Goal: Task Accomplishment & Management: Use online tool/utility

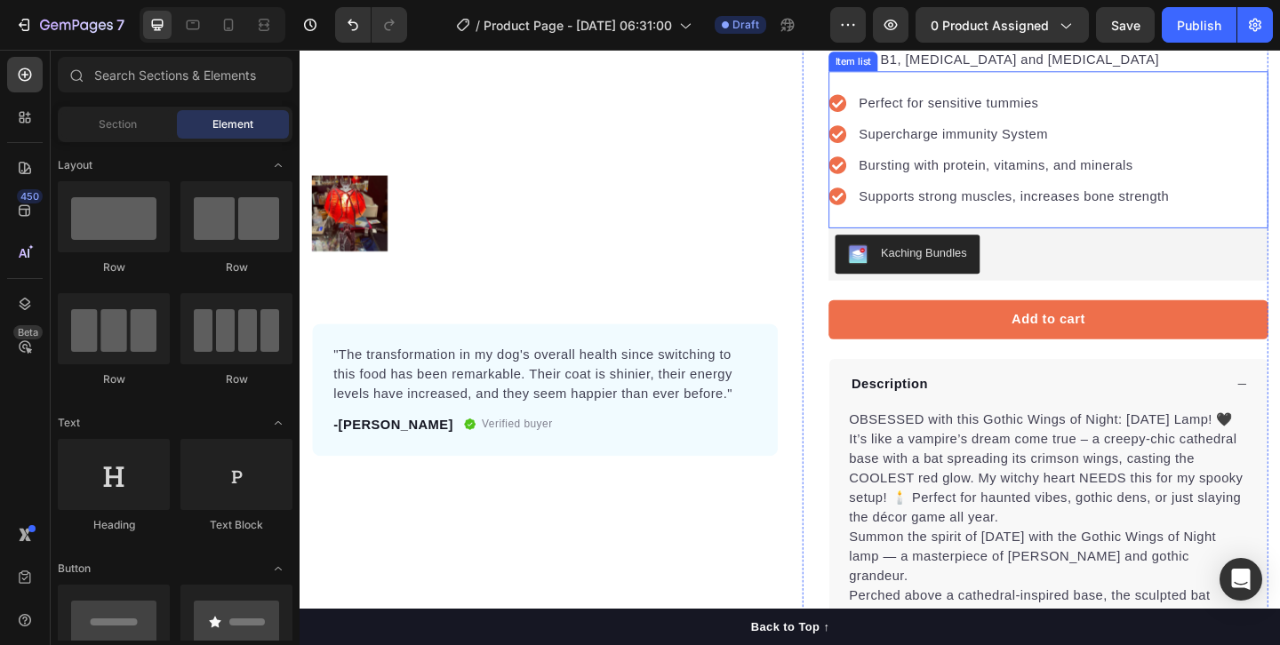
scroll to position [279, 0]
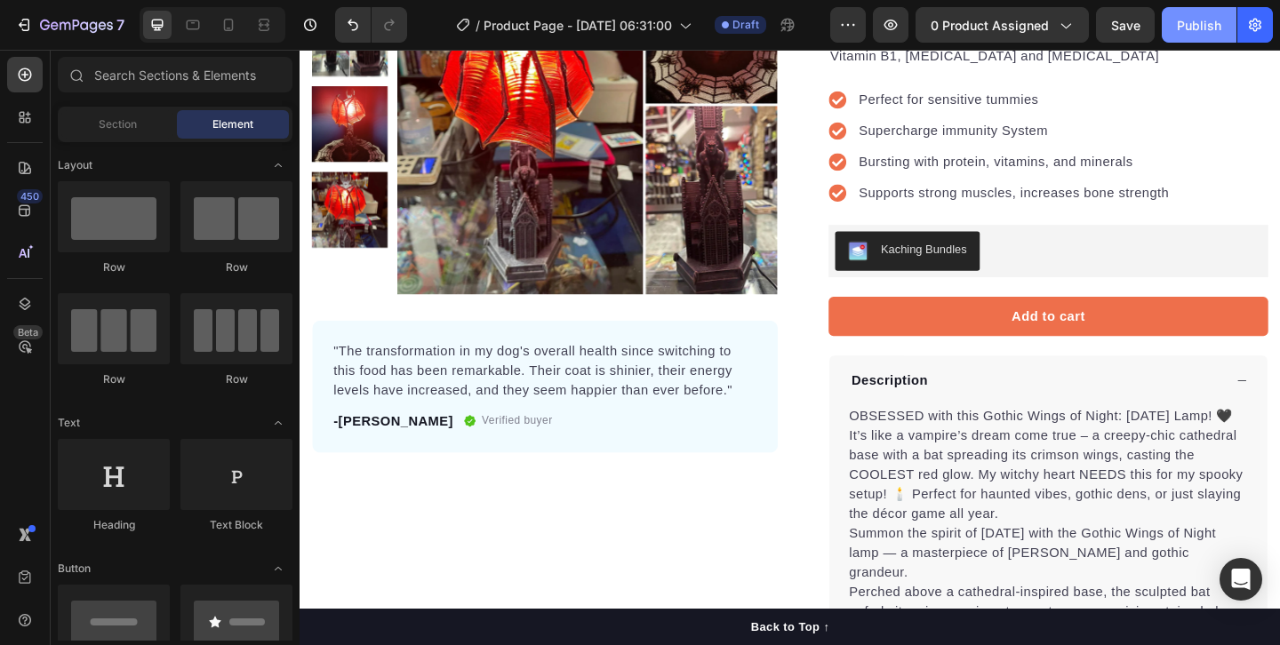
click at [1185, 24] on div "Publish" at bounding box center [1199, 25] width 44 height 19
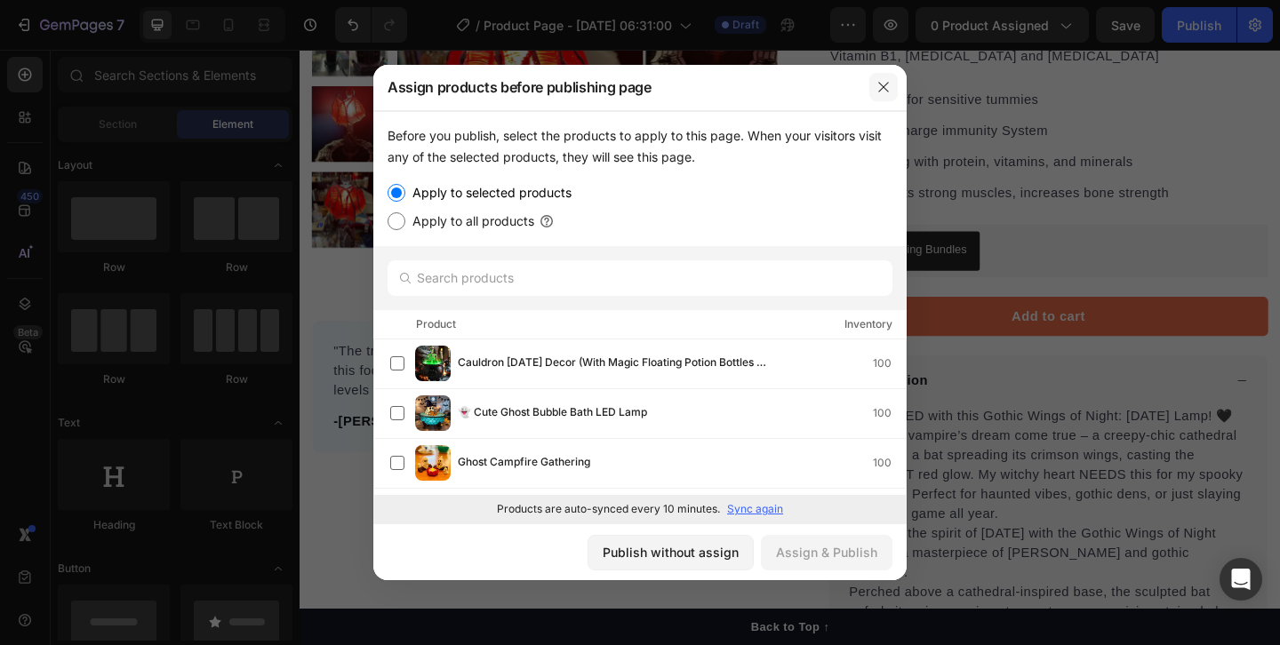
click at [891, 85] on button "button" at bounding box center [883, 87] width 28 height 28
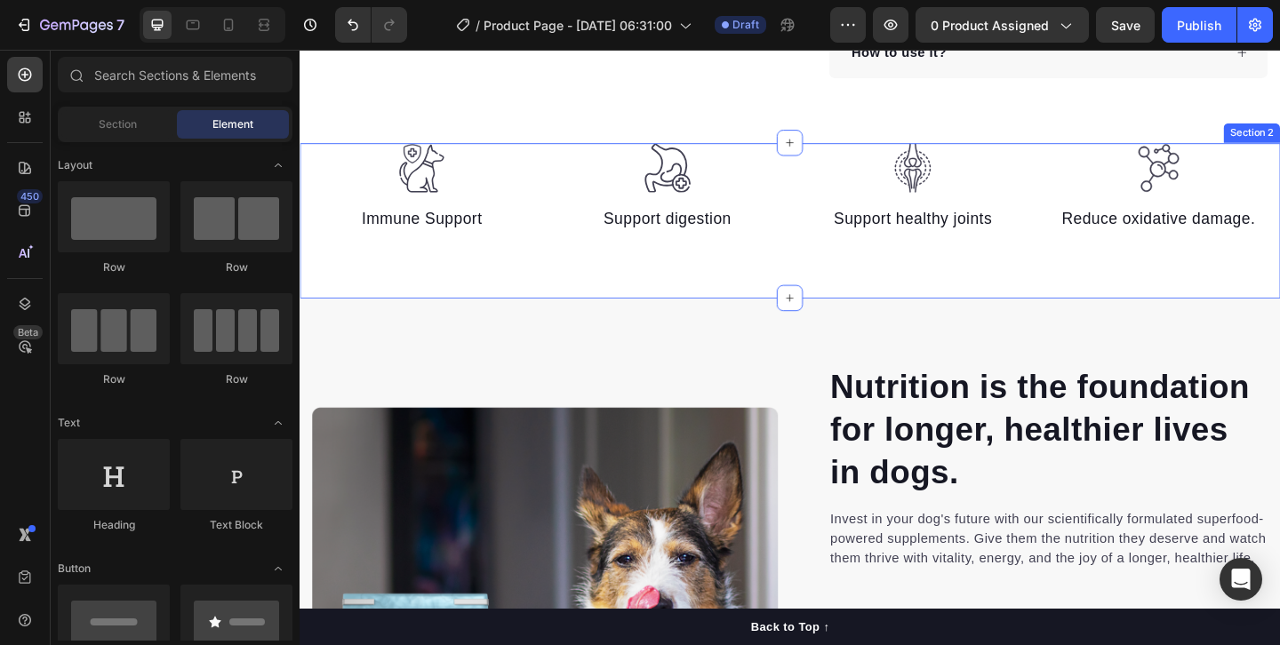
scroll to position [1019, 0]
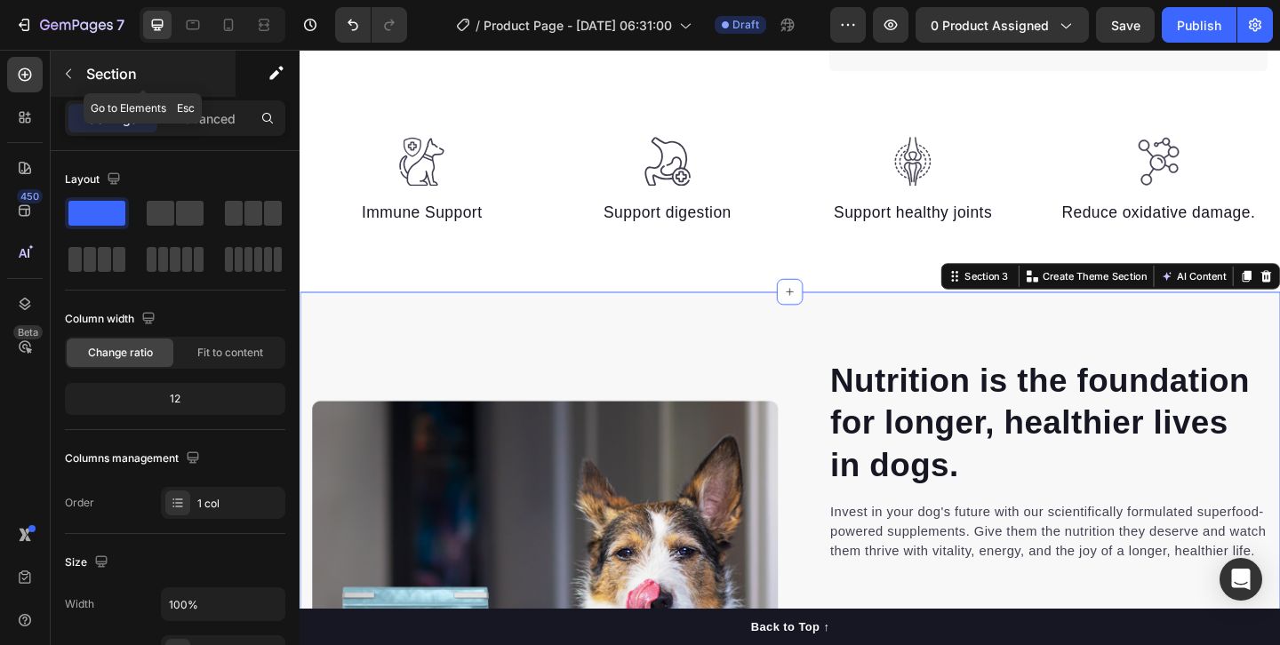
click at [83, 74] on div "Section" at bounding box center [143, 74] width 185 height 46
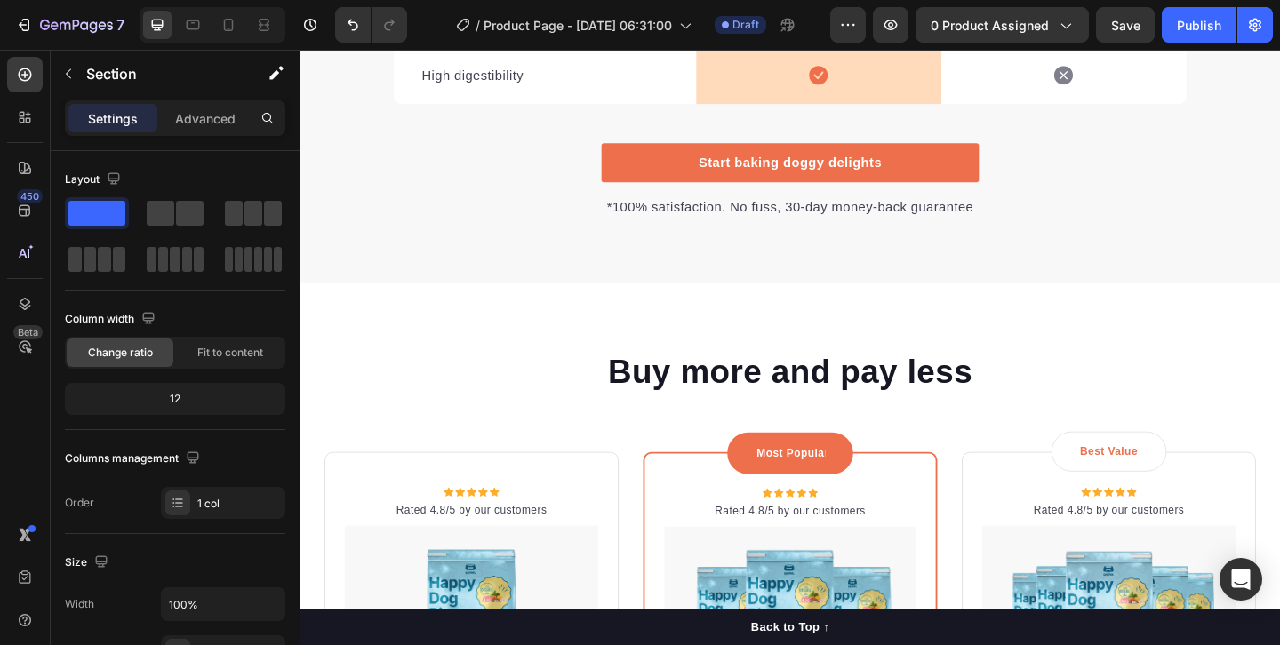
scroll to position [3583, 0]
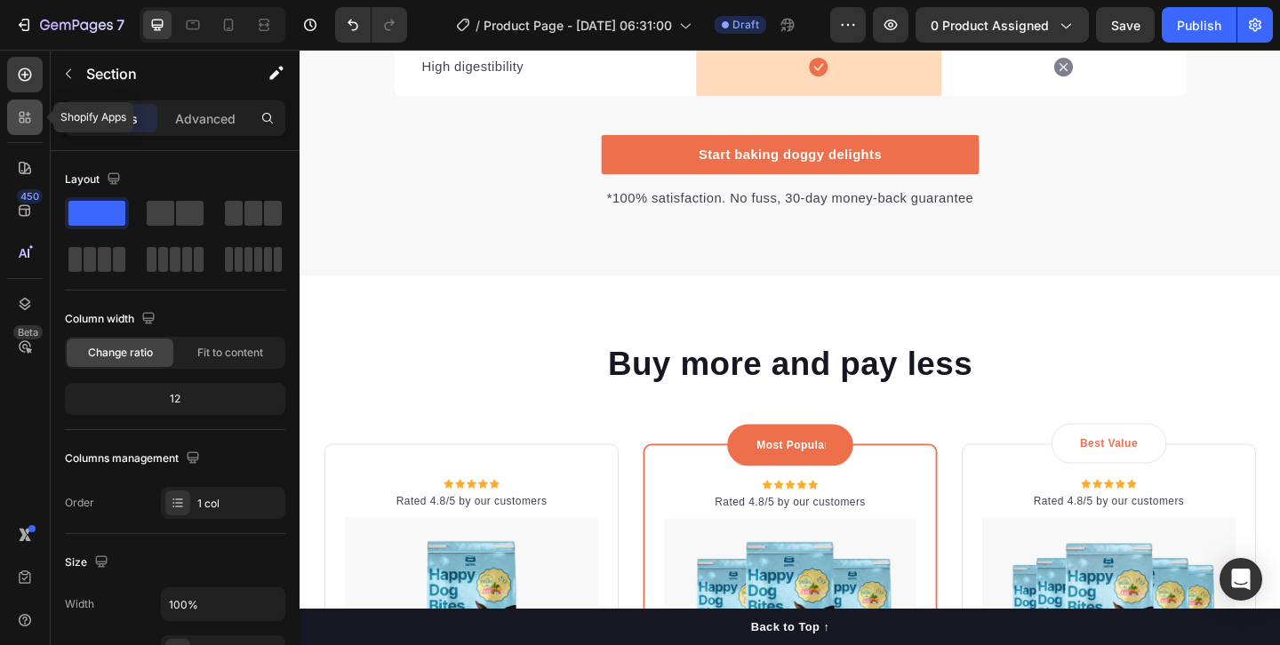
click at [26, 118] on icon at bounding box center [28, 120] width 5 height 5
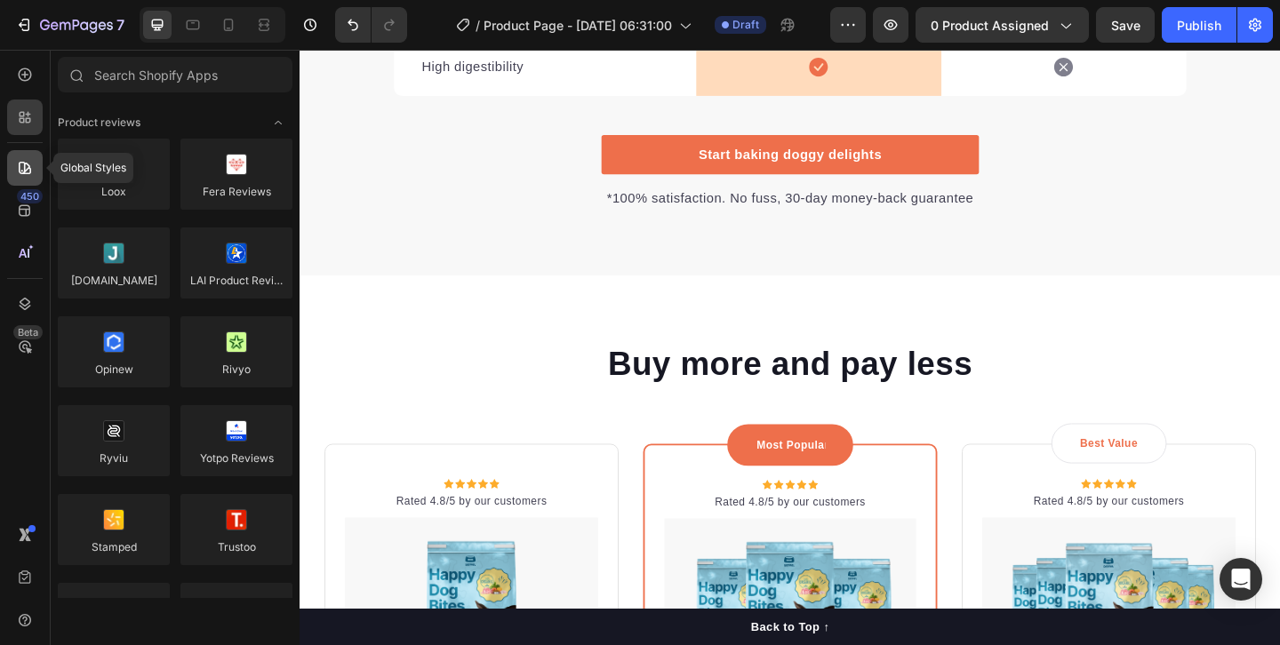
click at [20, 171] on icon at bounding box center [25, 168] width 18 height 18
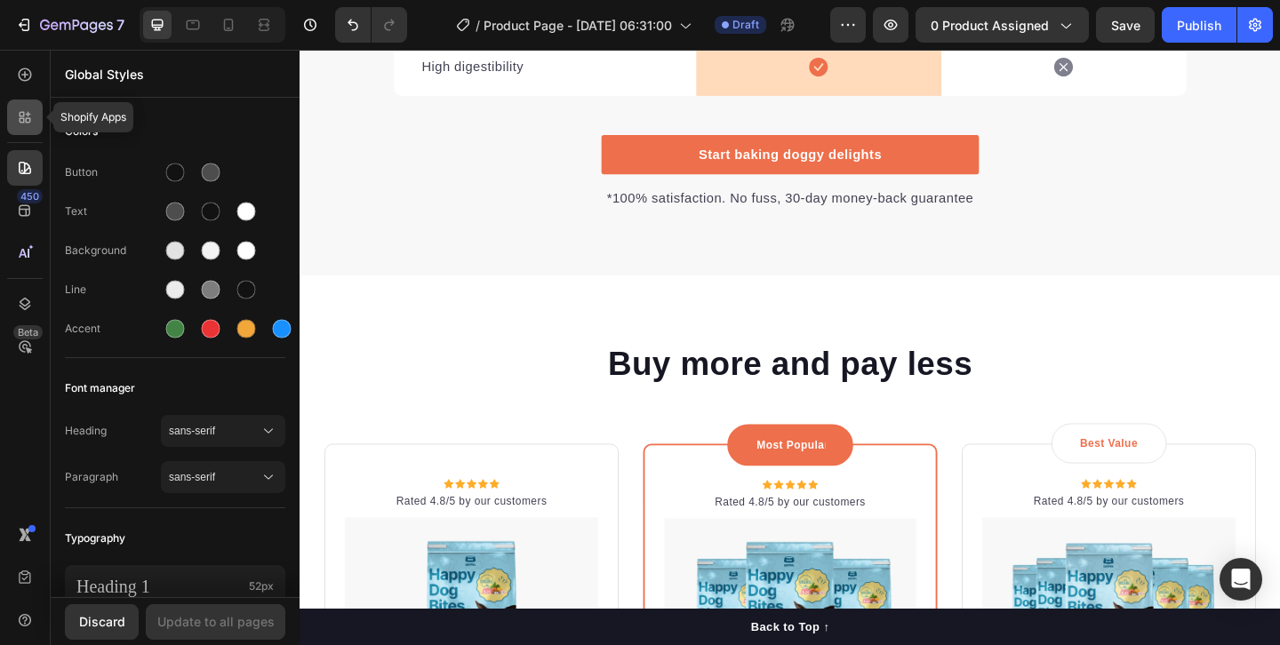
click at [19, 115] on icon at bounding box center [25, 117] width 18 height 18
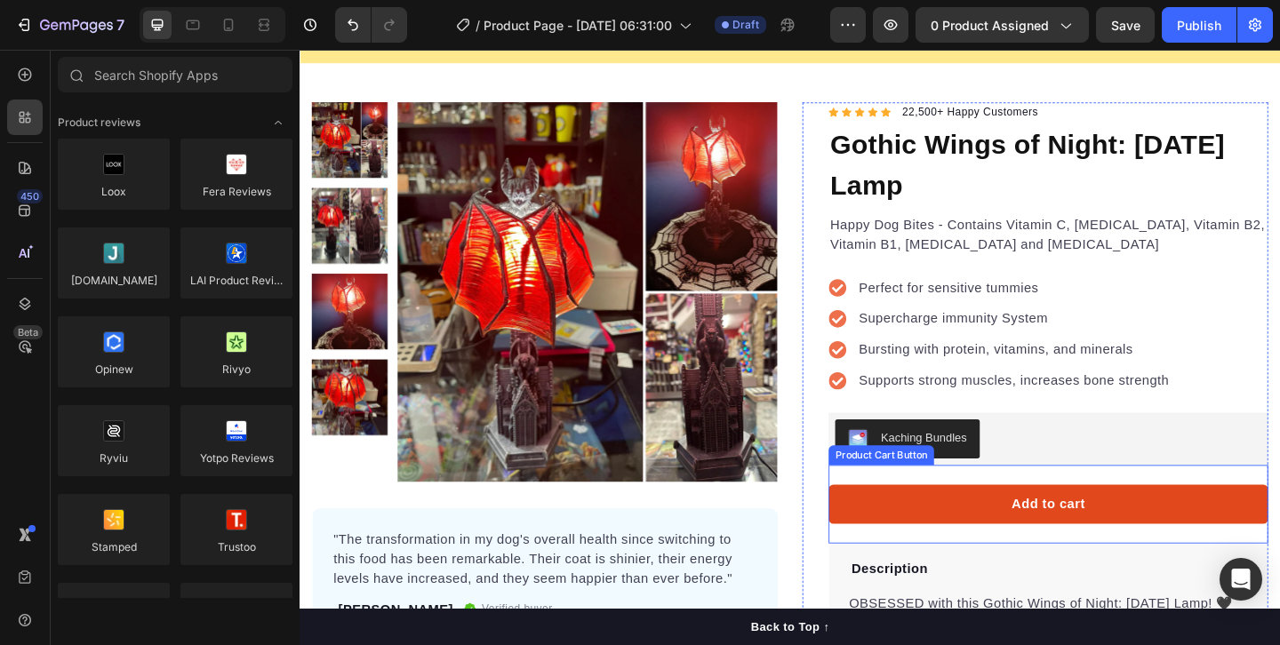
scroll to position [0, 0]
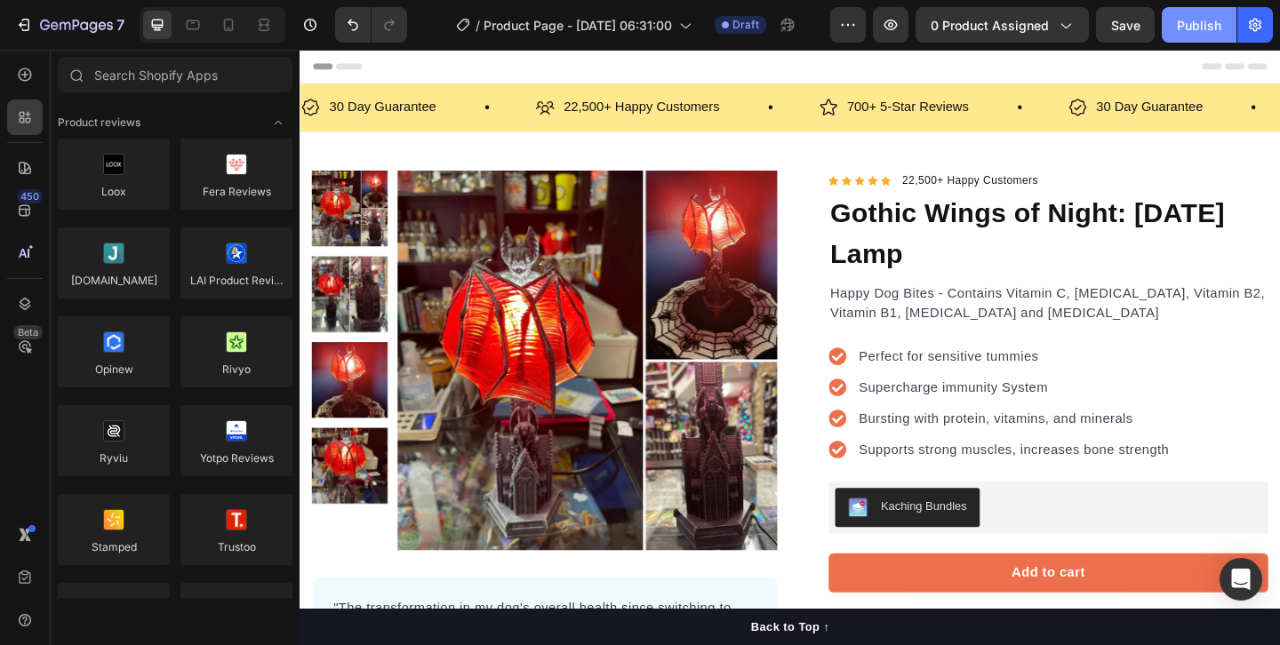
click at [1185, 16] on div "Publish" at bounding box center [1199, 25] width 44 height 19
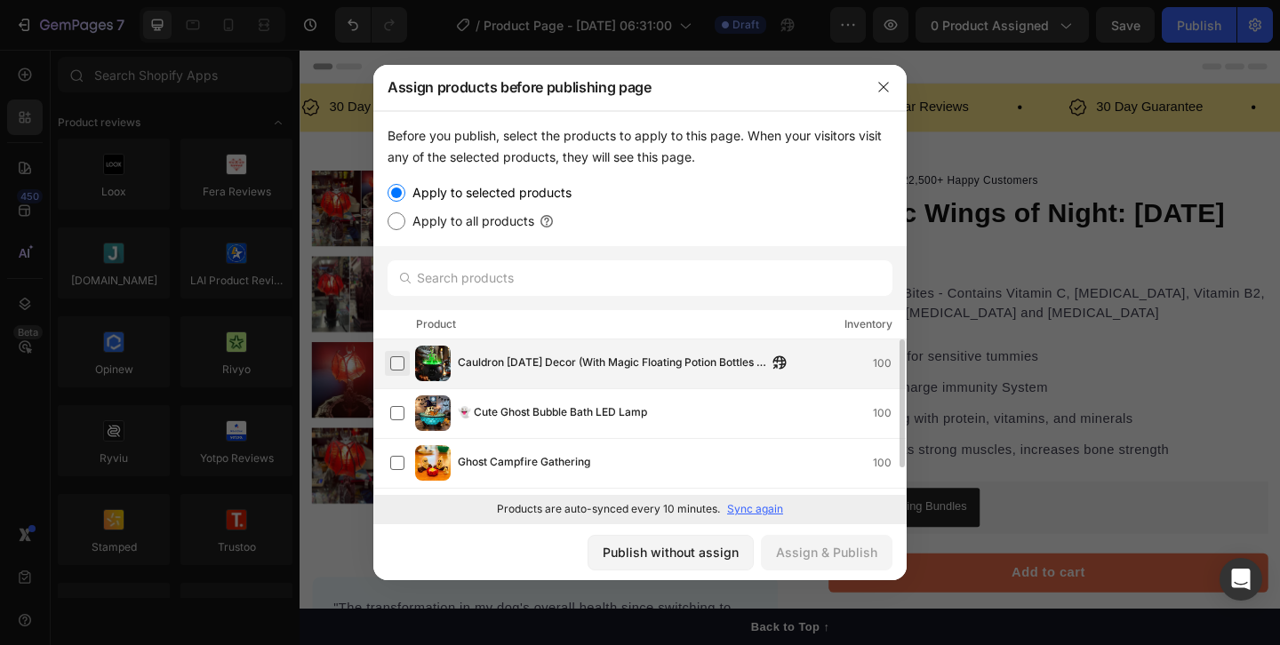
click at [404, 363] on label at bounding box center [397, 363] width 14 height 14
click at [803, 560] on div "Assign & Publish" at bounding box center [826, 552] width 101 height 19
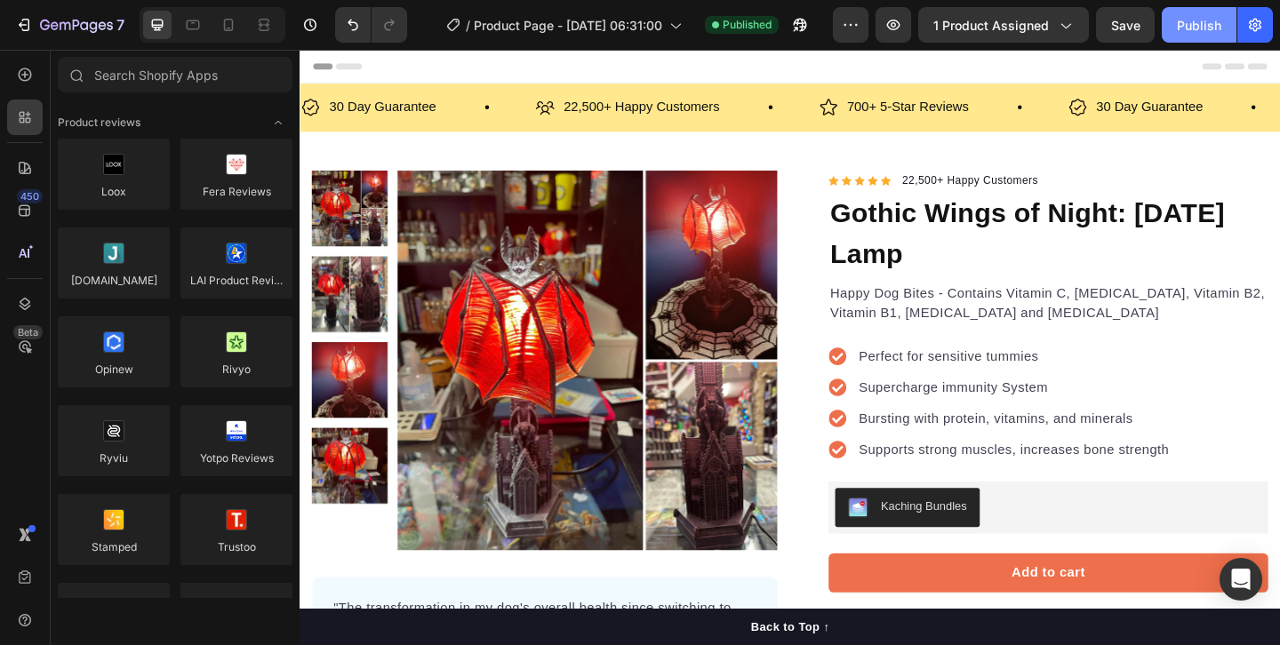
click at [1204, 20] on div "Publish" at bounding box center [1199, 25] width 44 height 19
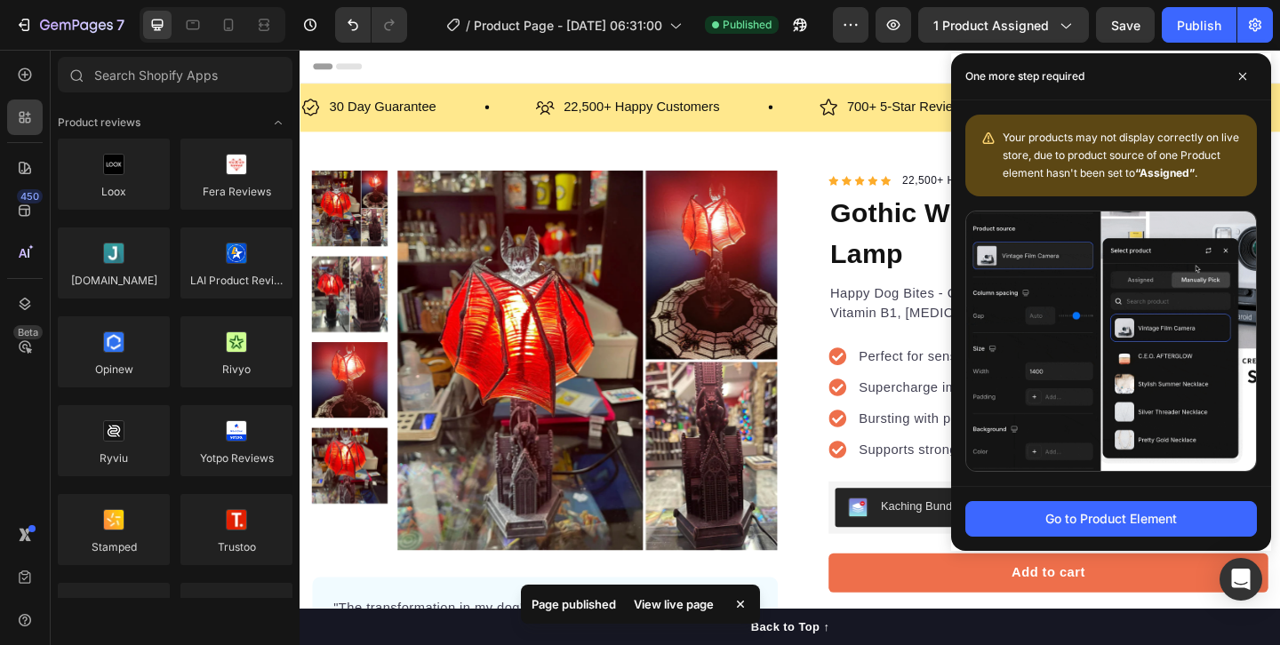
click at [666, 613] on div "View live page" at bounding box center [673, 604] width 101 height 25
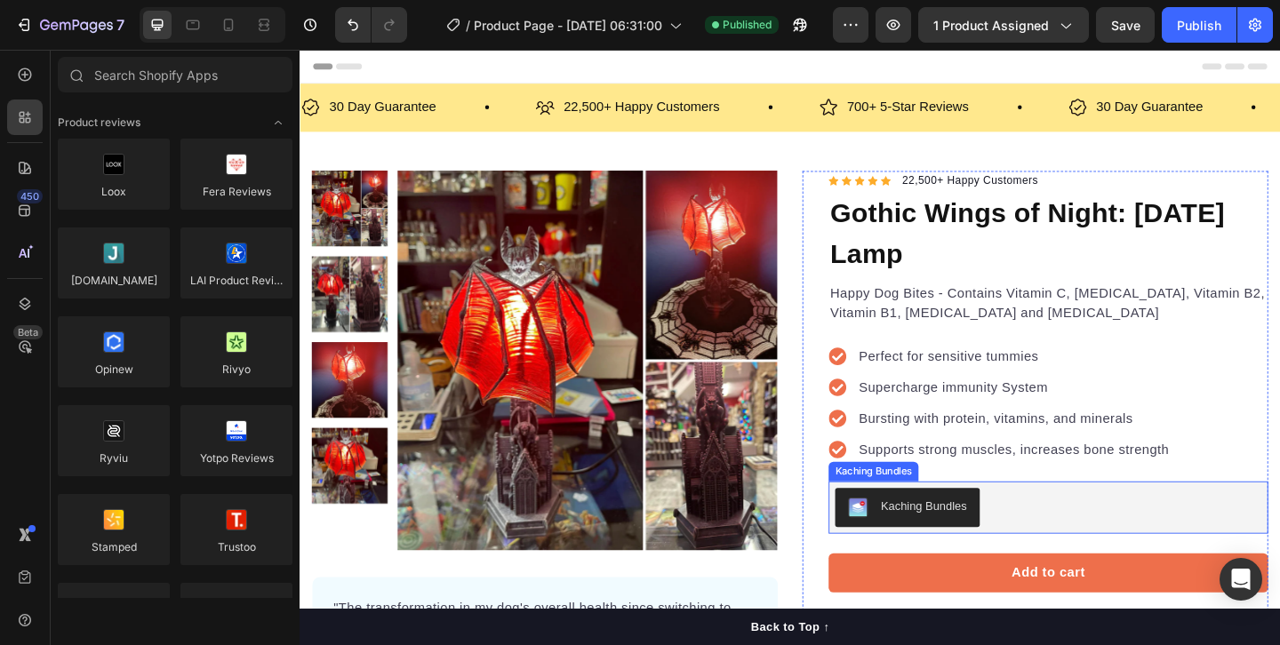
click at [1068, 548] on div "Kaching Bundles" at bounding box center [1114, 547] width 464 height 43
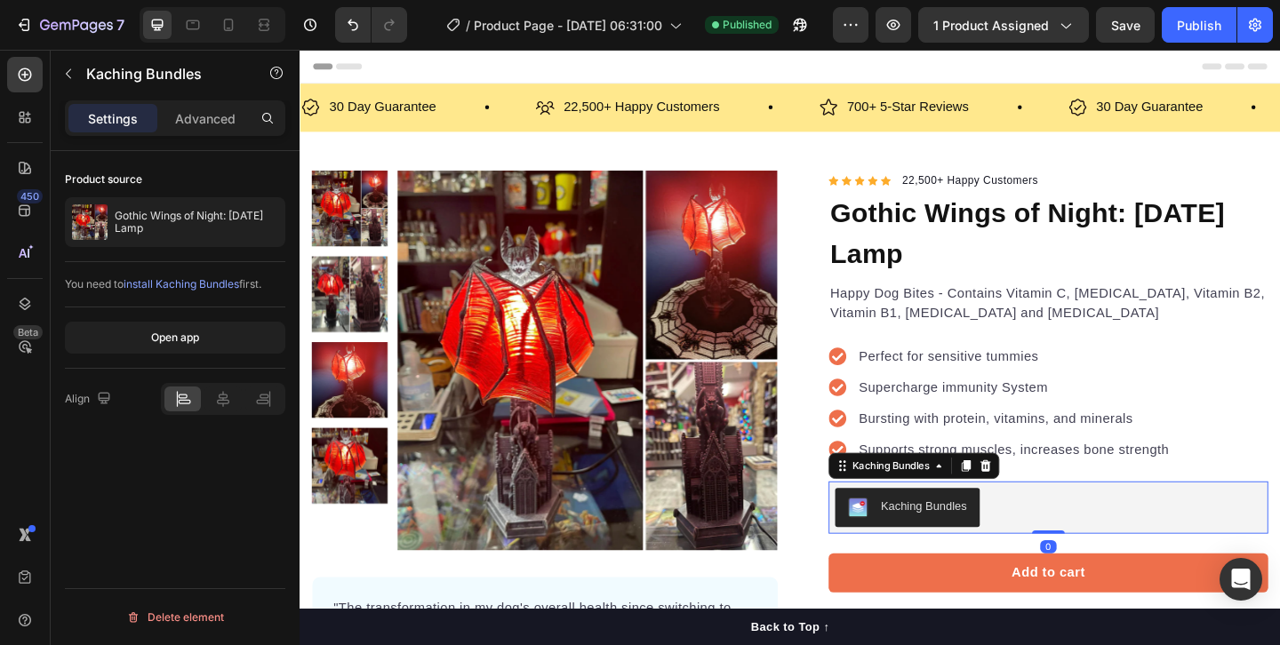
click at [999, 544] on div "Kaching Bundles" at bounding box center [978, 546] width 93 height 19
click at [168, 287] on span "install Kaching Bundles" at bounding box center [182, 283] width 116 height 13
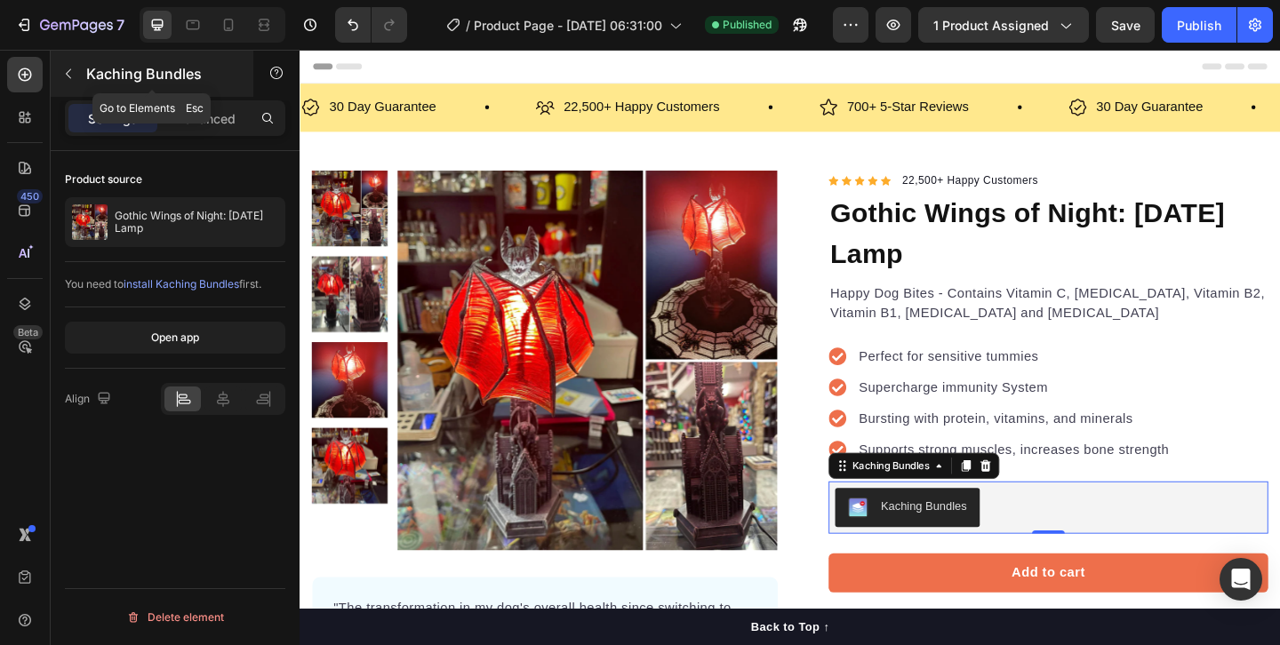
click at [74, 70] on icon "button" at bounding box center [68, 74] width 14 height 14
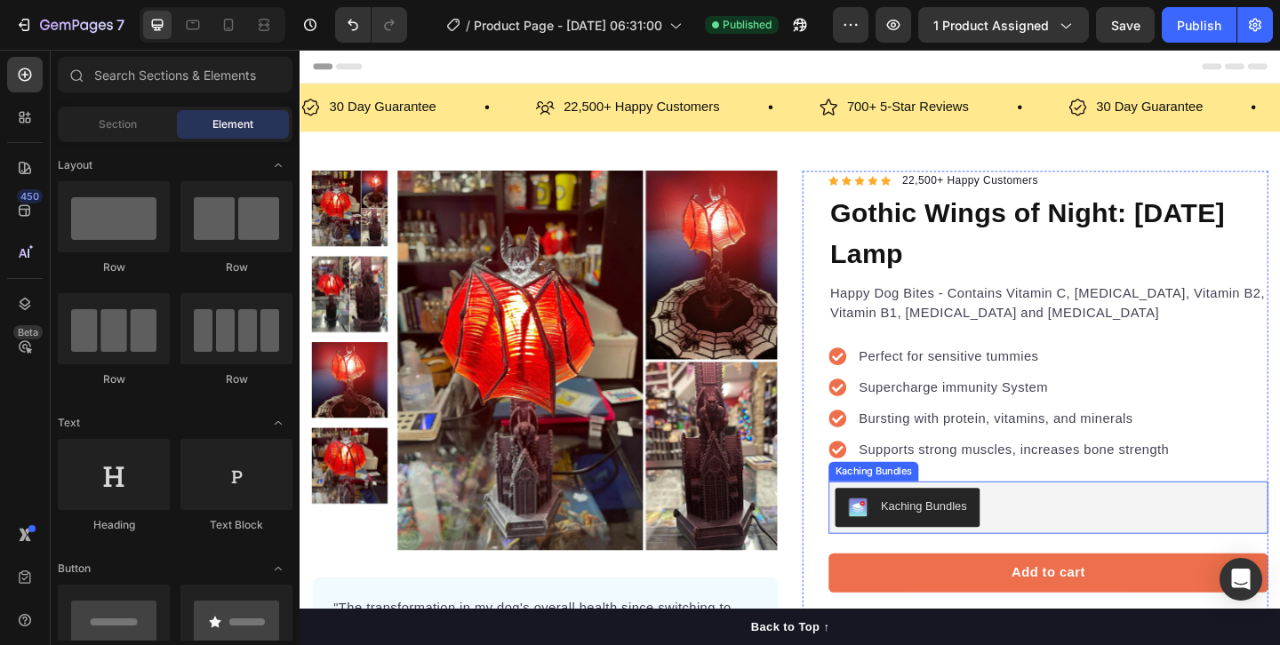
click at [1116, 543] on div "Kaching Bundles" at bounding box center [1114, 547] width 464 height 43
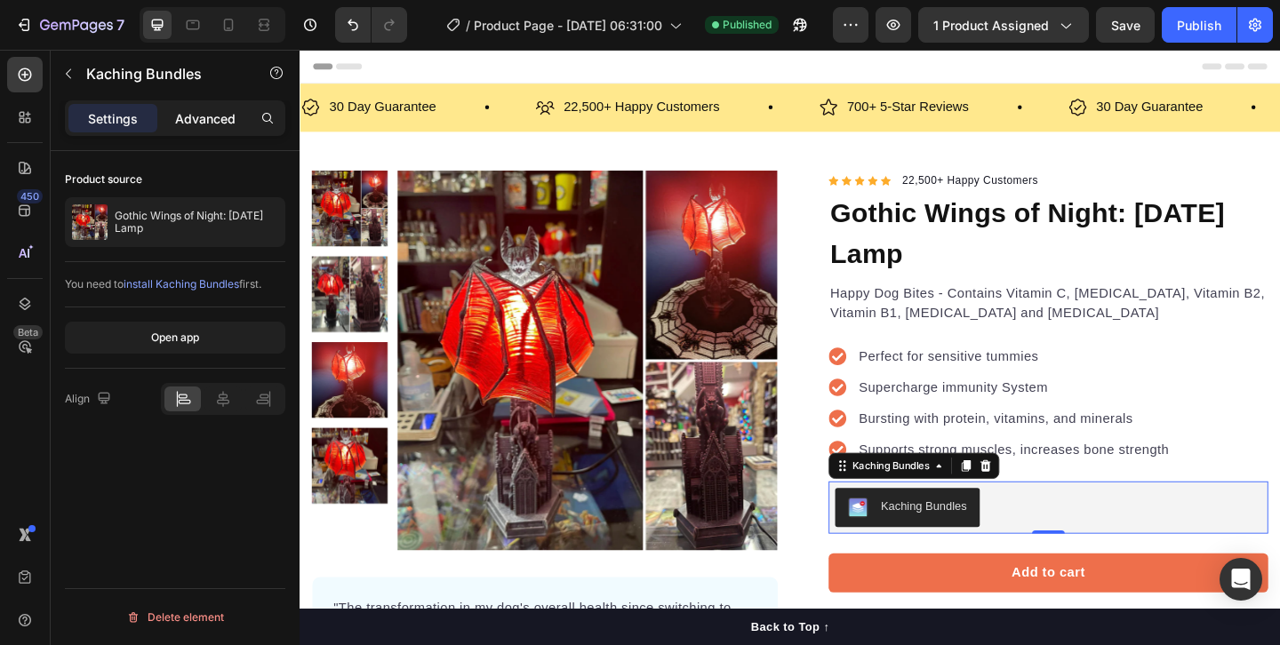
click at [213, 120] on p "Advanced" at bounding box center [205, 118] width 60 height 19
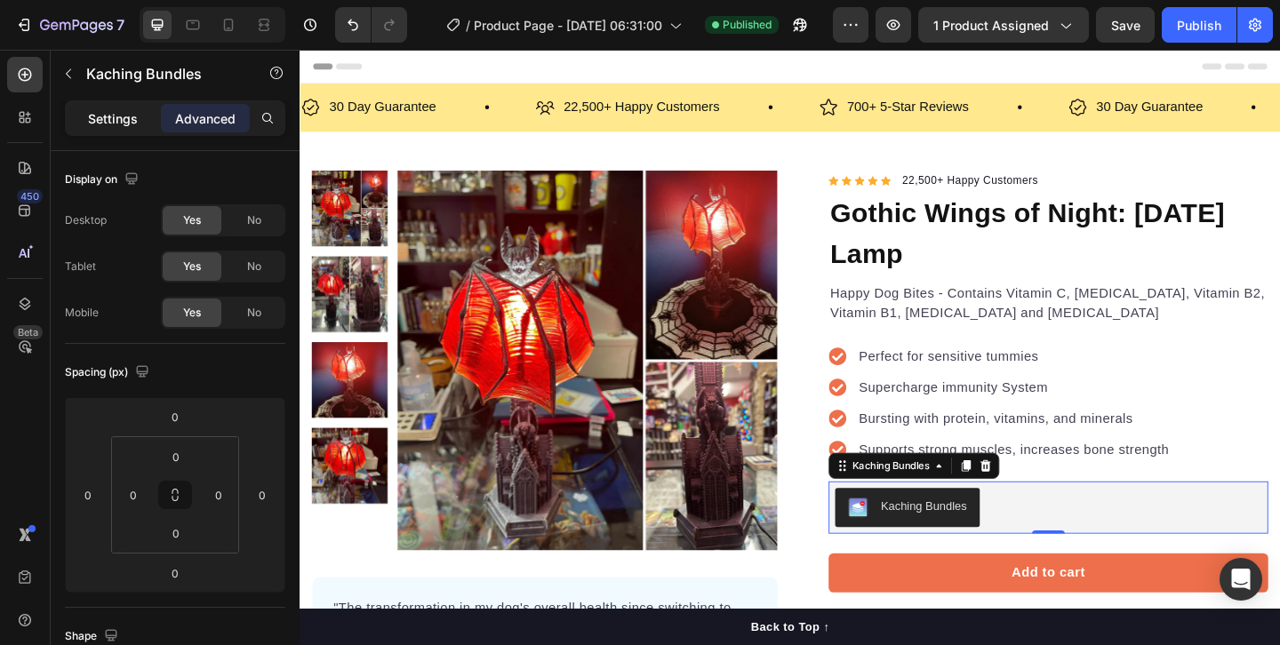
click at [127, 121] on p "Settings" at bounding box center [113, 118] width 50 height 19
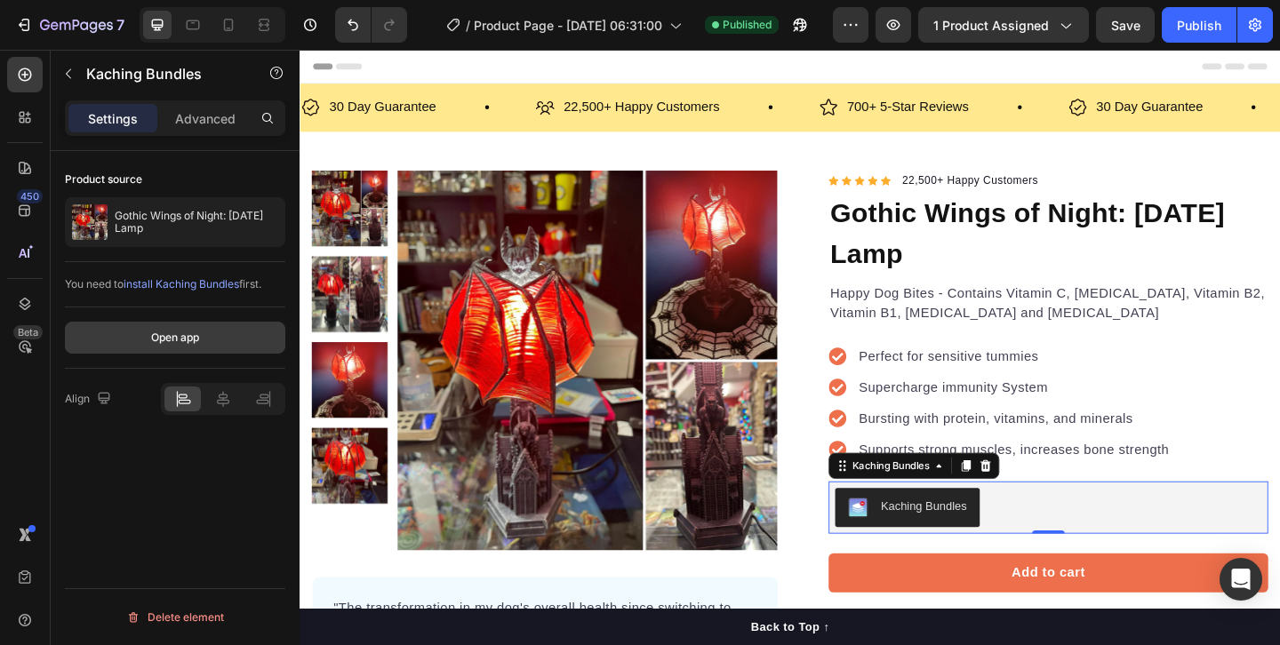
click at [151, 343] on div "Open app" at bounding box center [175, 338] width 48 height 16
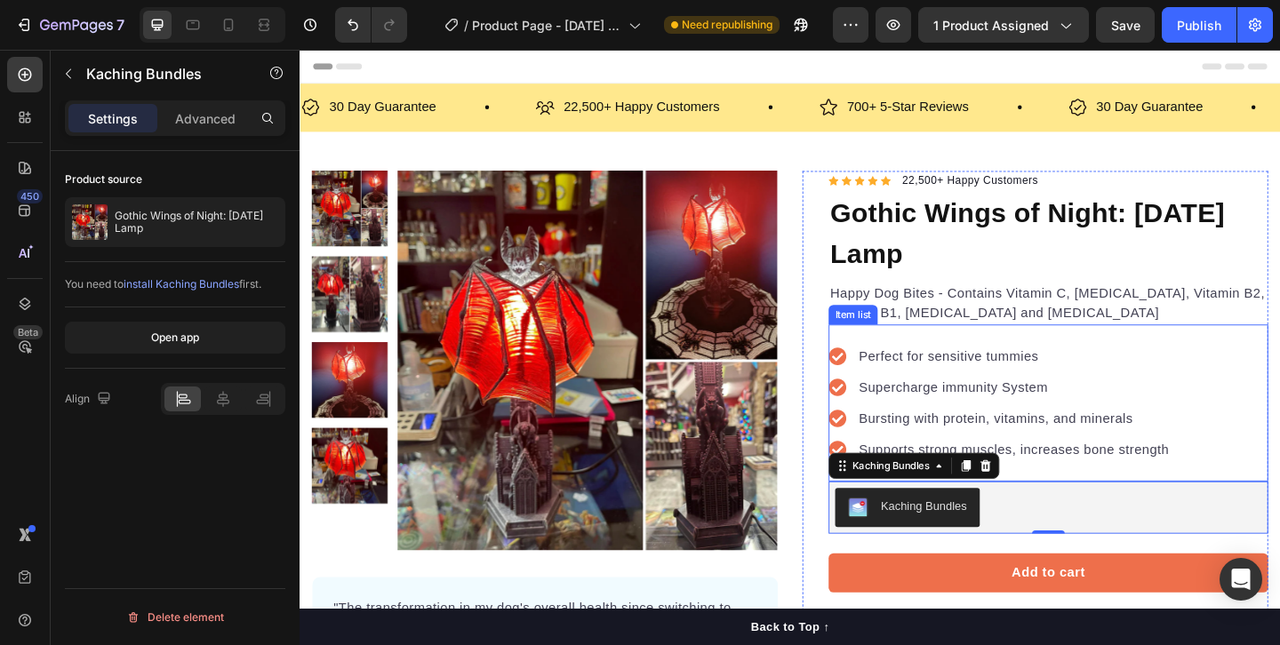
click at [1213, 442] on p "Bursting with protein, vitamins, and minerals" at bounding box center [1077, 450] width 338 height 21
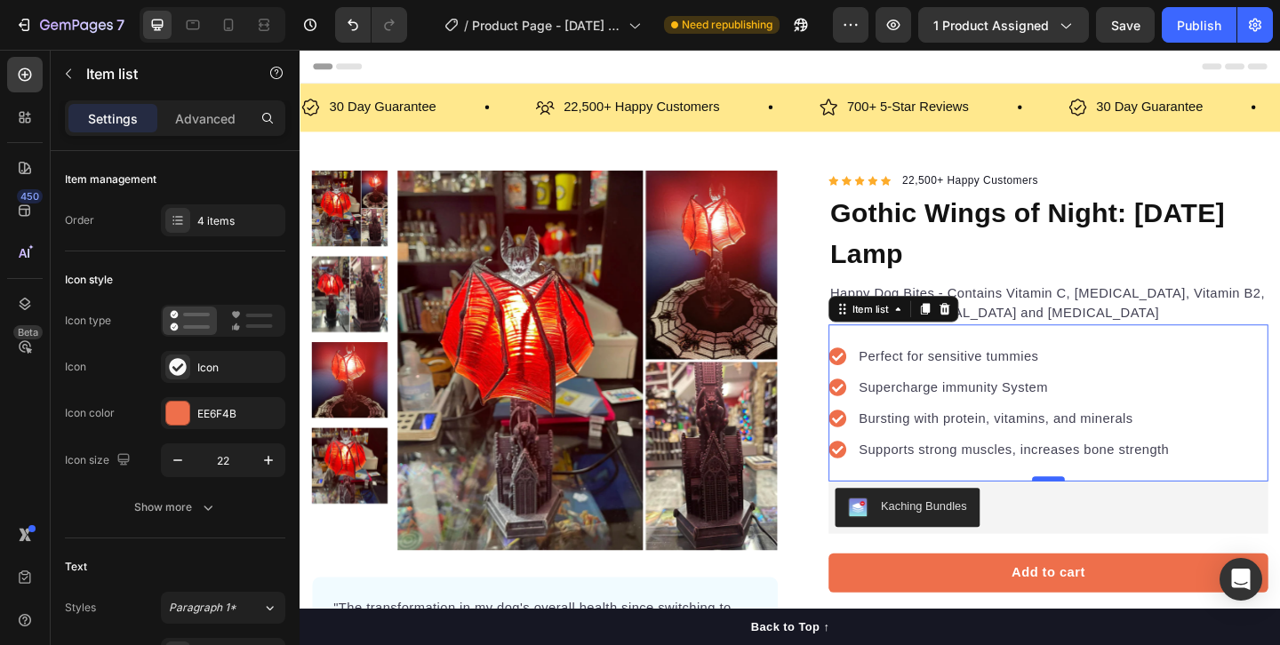
click at [1110, 515] on div at bounding box center [1114, 516] width 36 height 5
type input "100%"
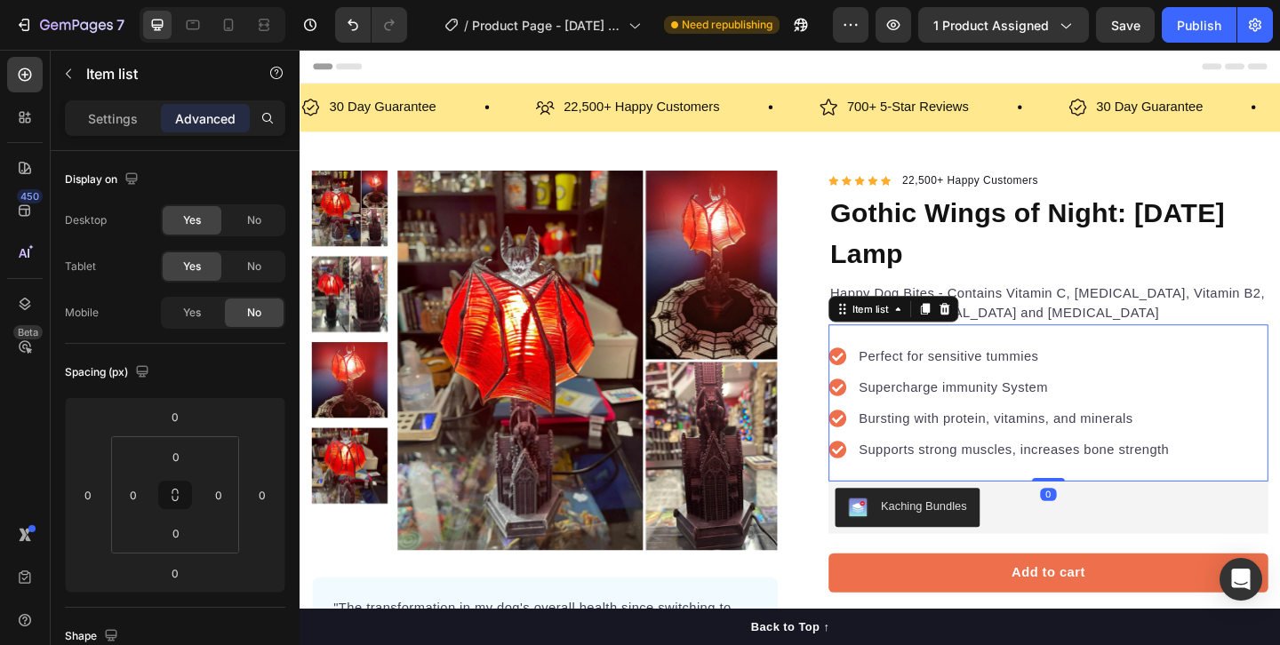
click at [1111, 532] on div "0" at bounding box center [1114, 533] width 18 height 14
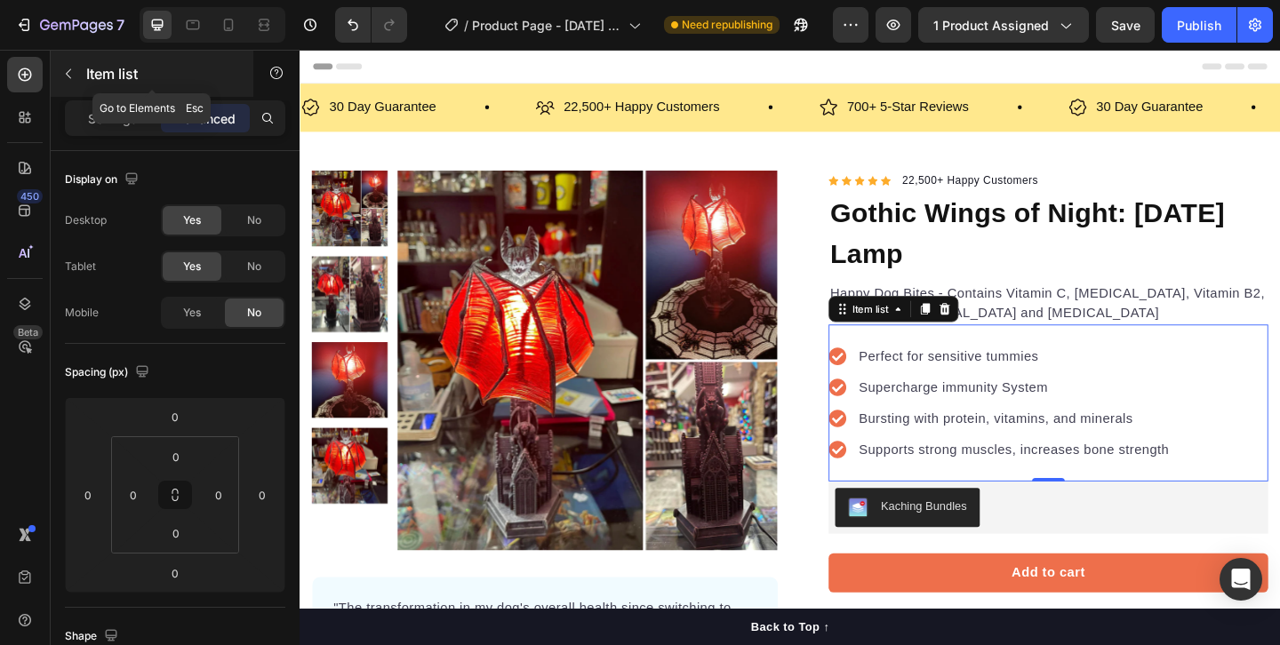
click at [76, 64] on button "button" at bounding box center [68, 74] width 28 height 28
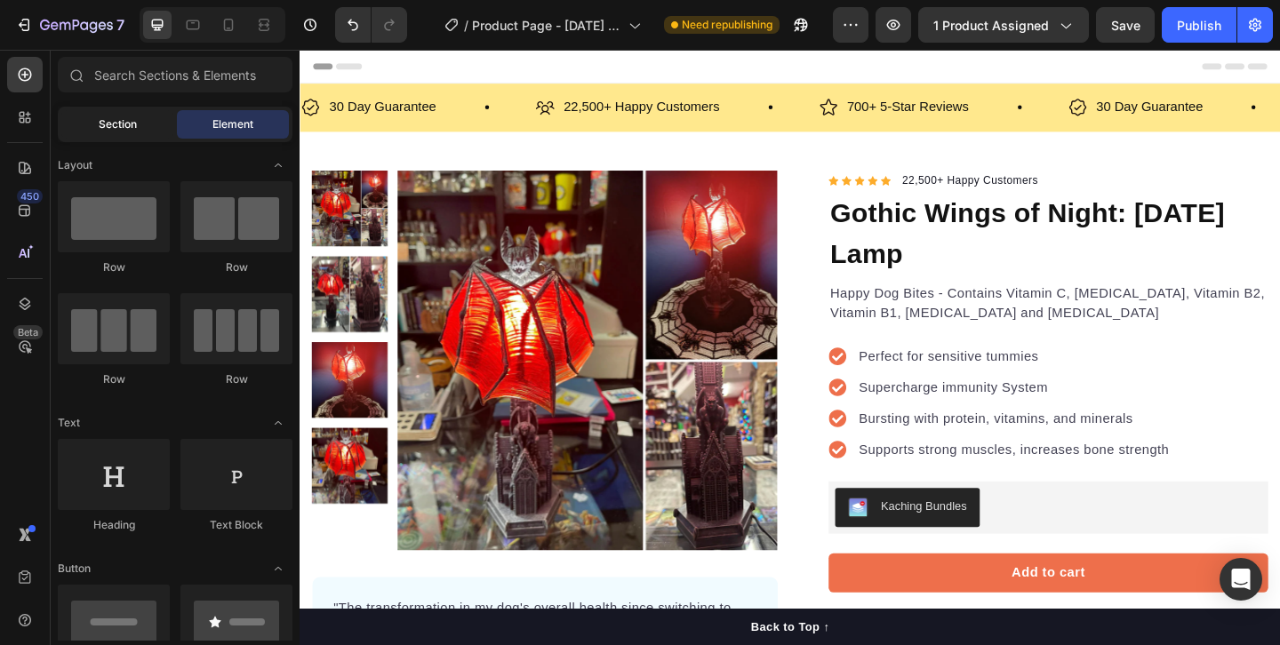
click at [132, 124] on span "Section" at bounding box center [118, 124] width 38 height 16
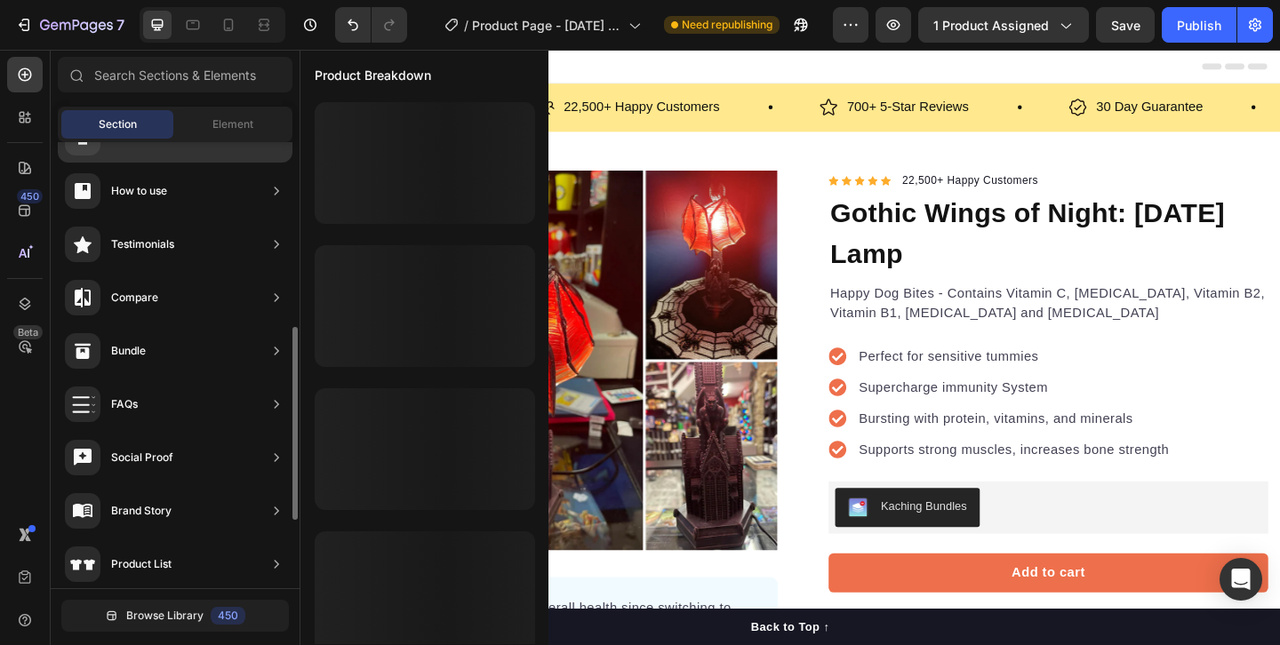
scroll to position [585, 0]
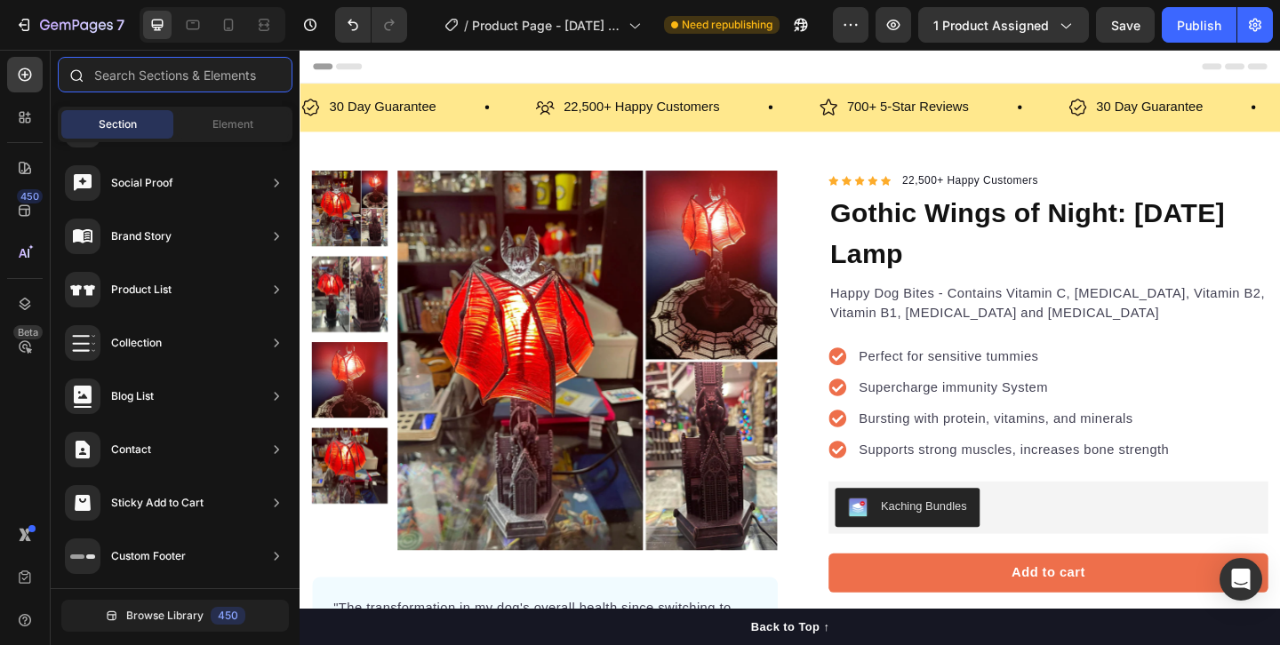
click at [127, 87] on input "text" at bounding box center [175, 75] width 235 height 36
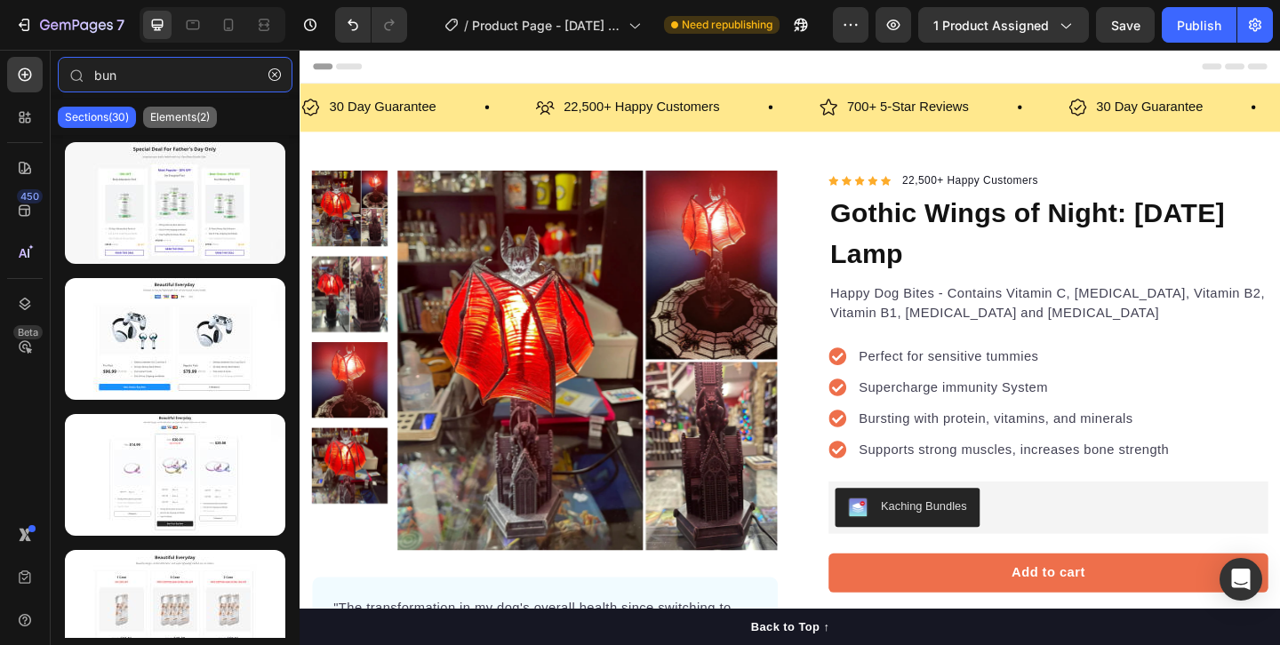
type input "bun"
click at [180, 117] on p "Elements(2)" at bounding box center [180, 117] width 60 height 14
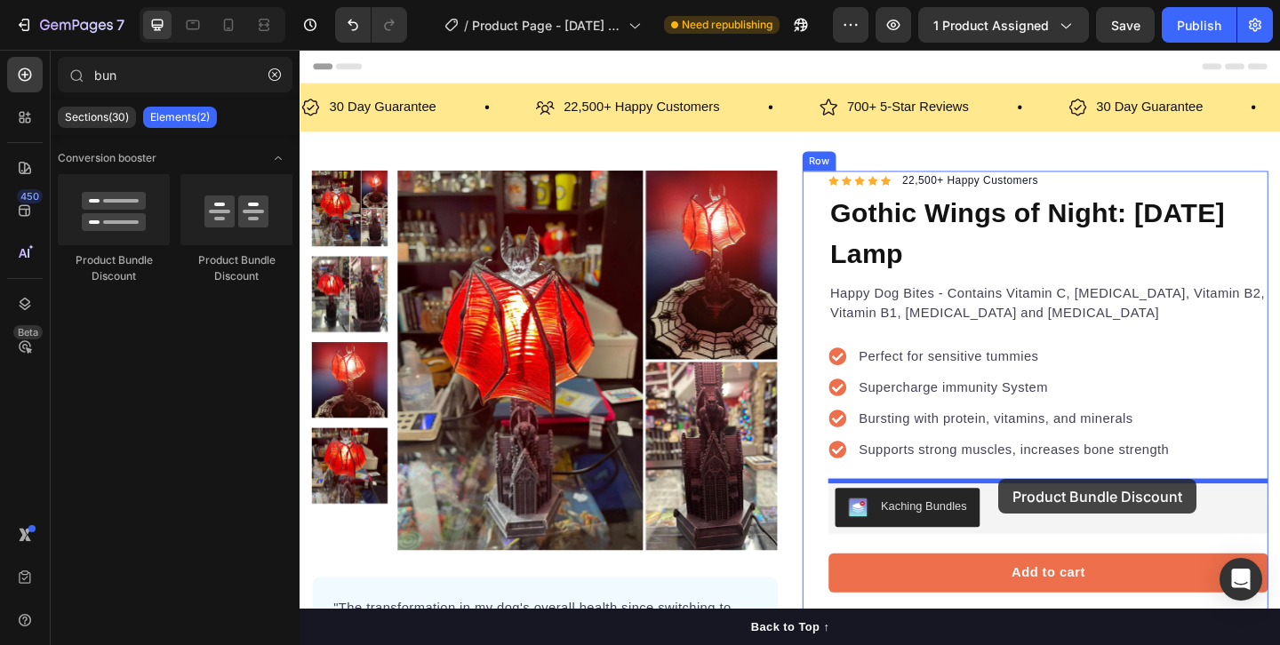
drag, startPoint x: 430, startPoint y: 279, endPoint x: 1060, endPoint y: 516, distance: 672.6
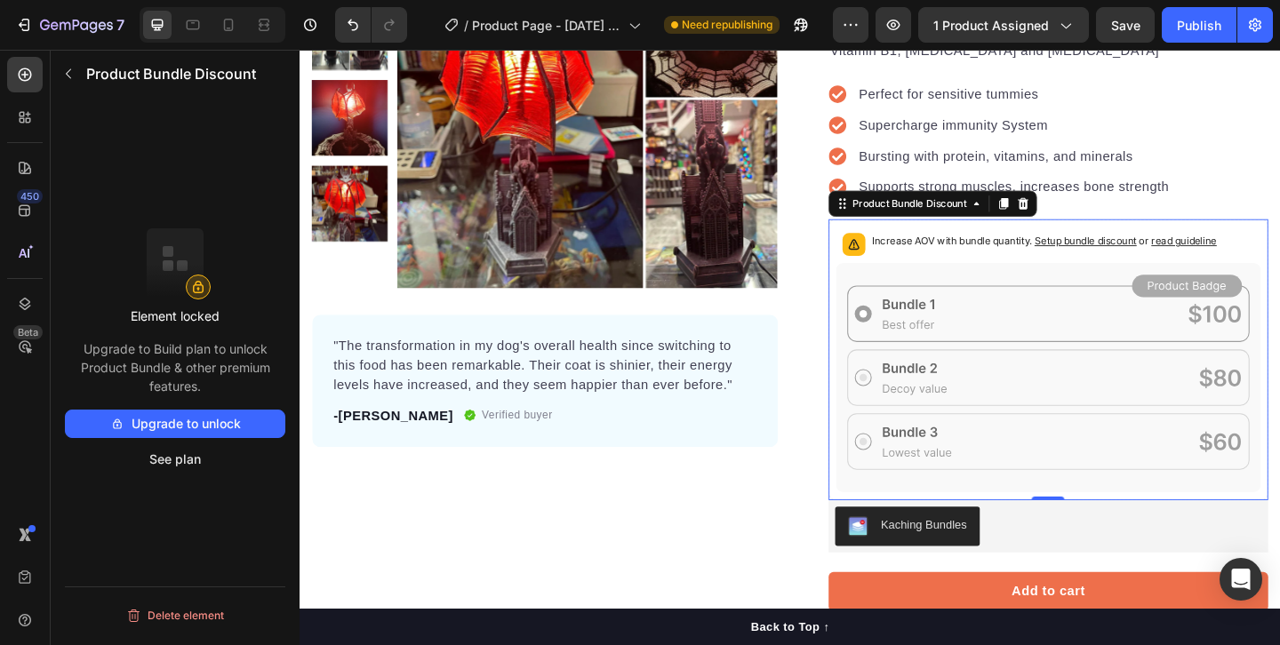
scroll to position [292, 0]
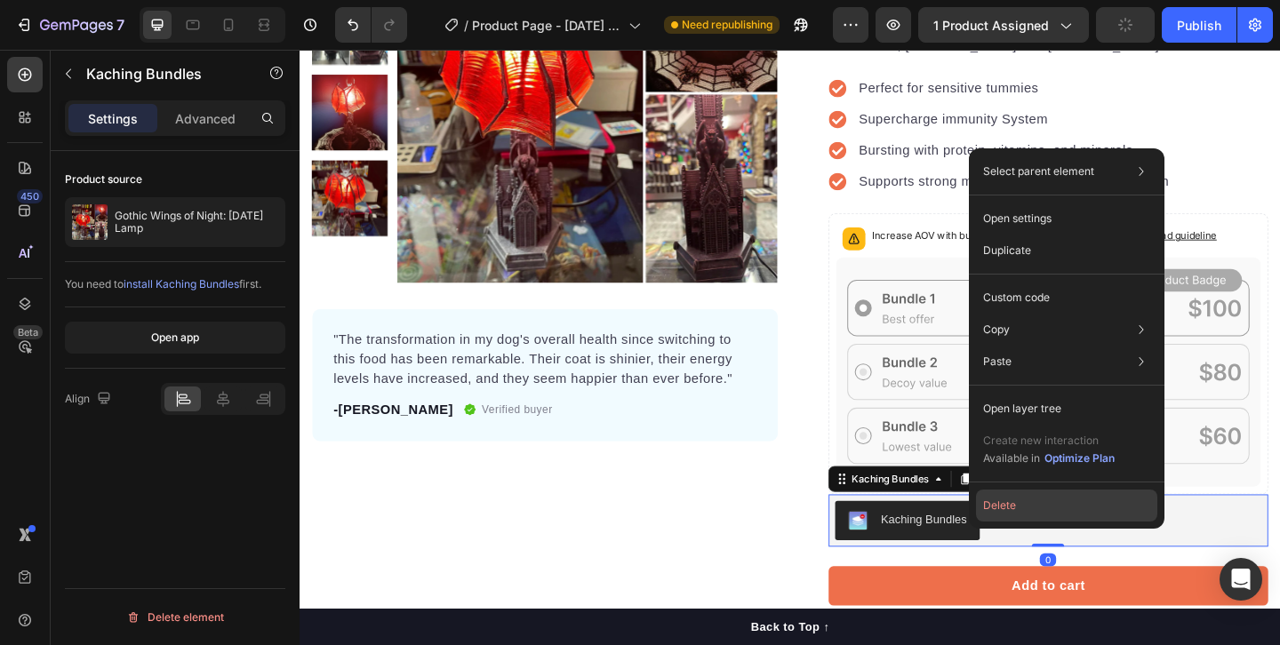
click at [1040, 500] on button "Delete" at bounding box center [1066, 506] width 181 height 32
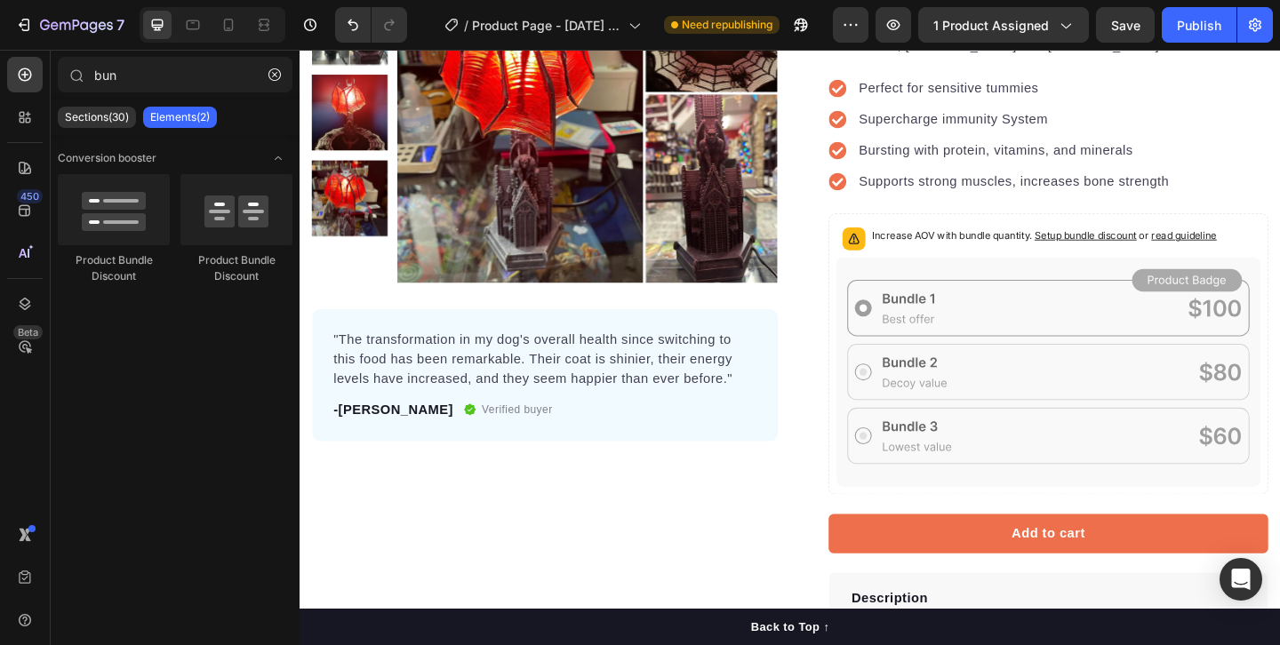
click at [182, 116] on p "Elements(2)" at bounding box center [180, 117] width 60 height 14
click at [1201, 24] on div "Publish" at bounding box center [1199, 25] width 44 height 19
click at [1181, 253] on span "Setup bundle discount" at bounding box center [1154, 250] width 111 height 13
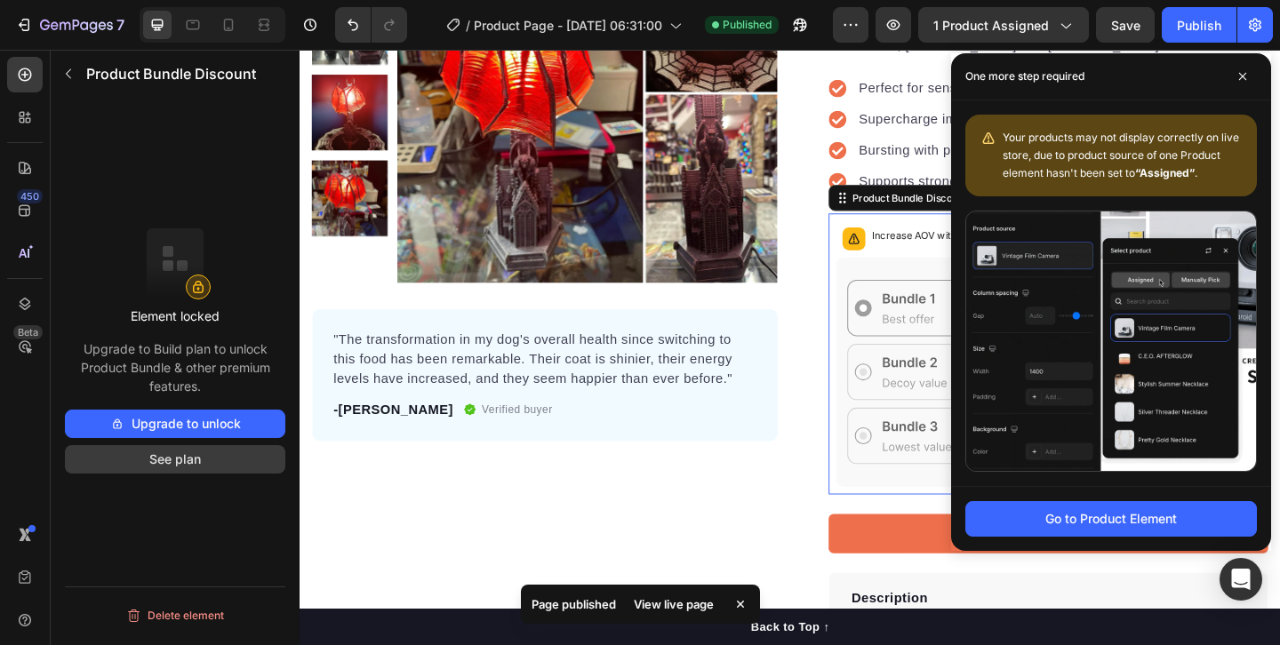
click at [163, 457] on button "See plan" at bounding box center [175, 459] width 220 height 28
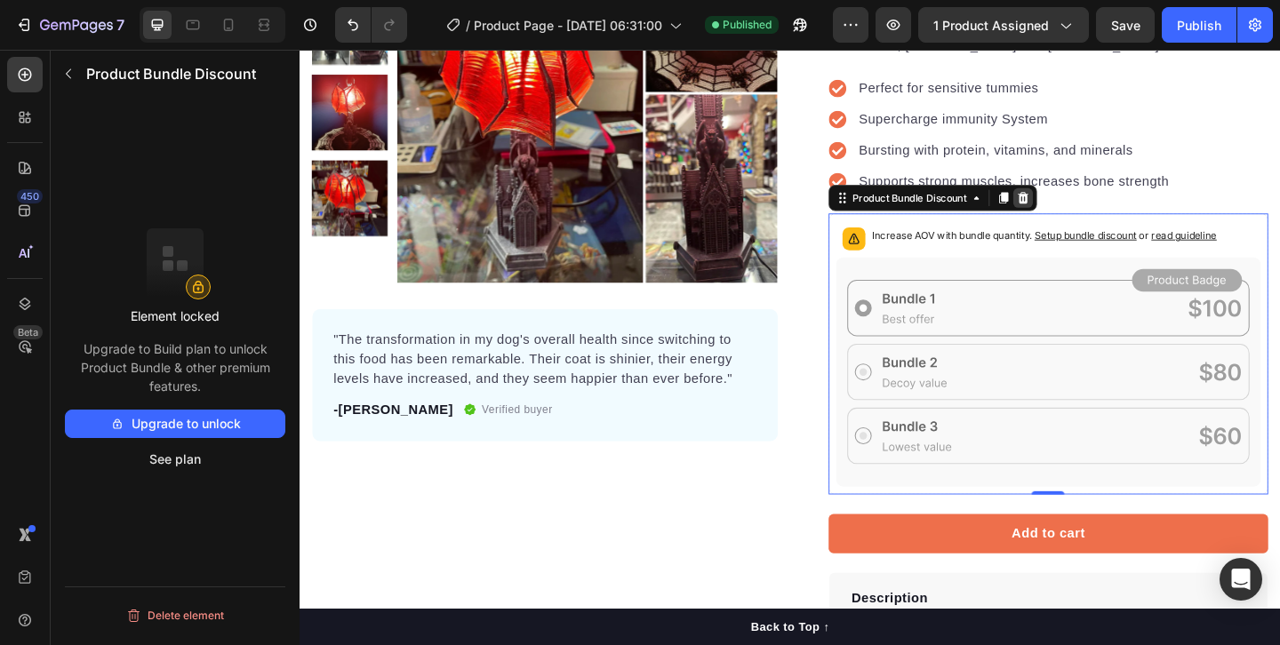
click at [1088, 213] on icon at bounding box center [1087, 210] width 12 height 12
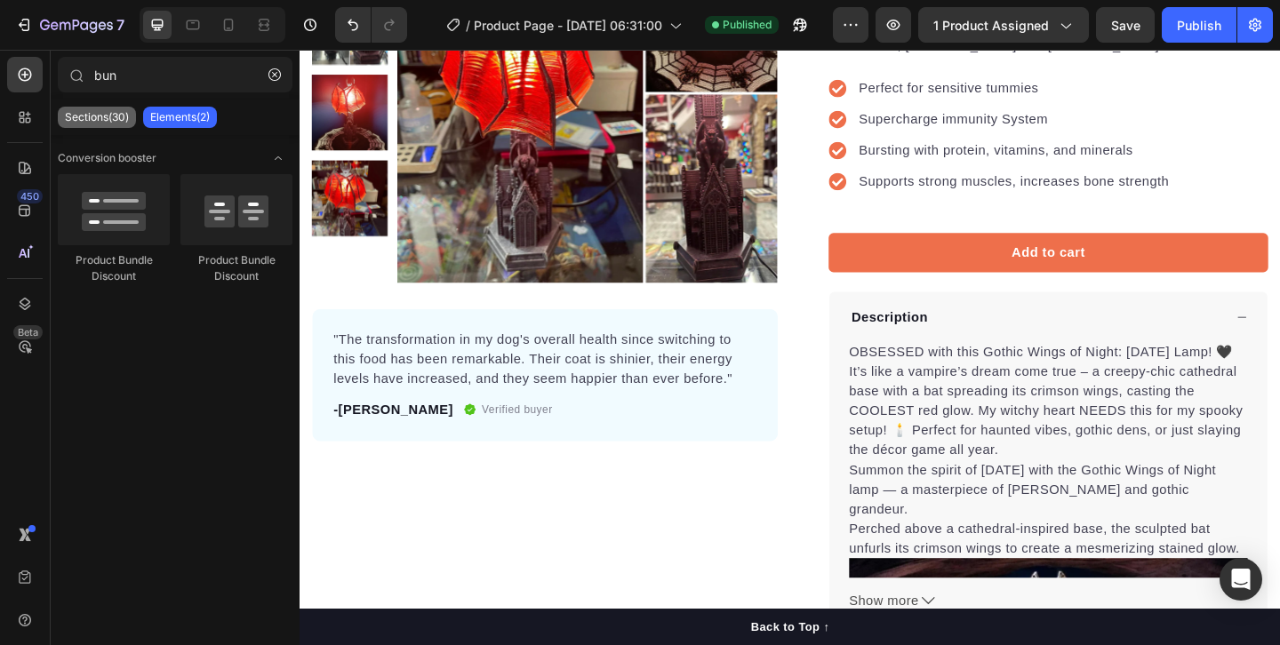
click at [116, 121] on p "Sections(30)" at bounding box center [97, 117] width 64 height 14
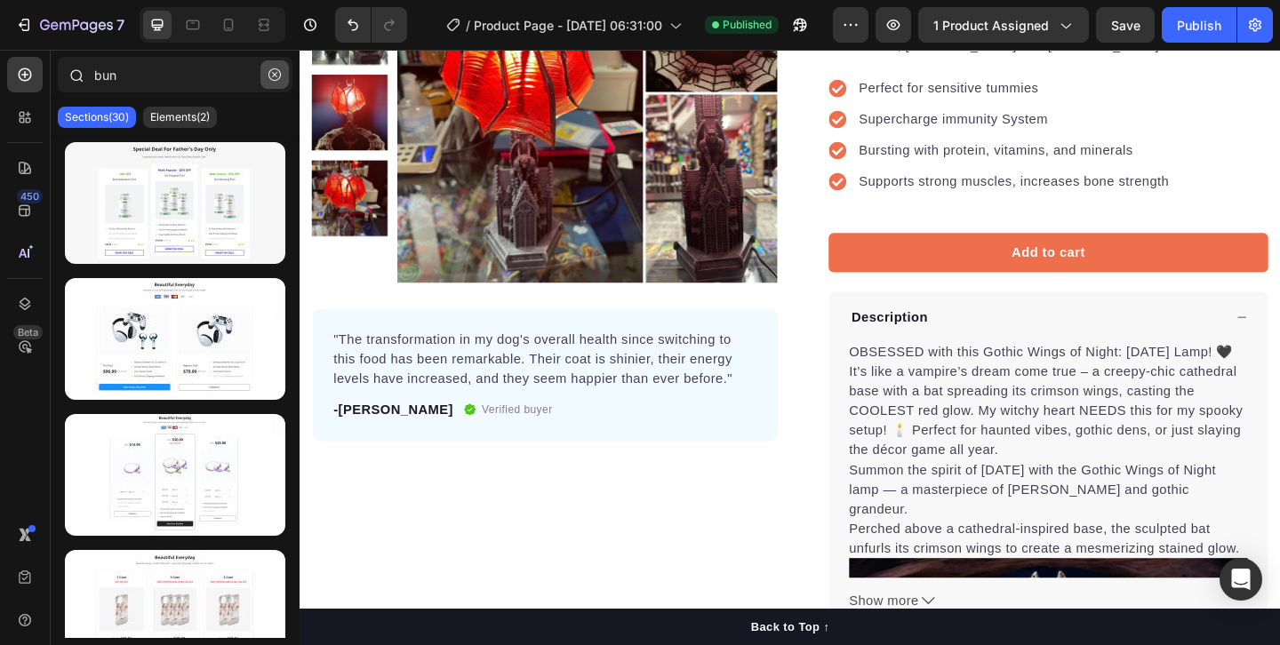
click at [269, 75] on icon "button" at bounding box center [274, 74] width 12 height 12
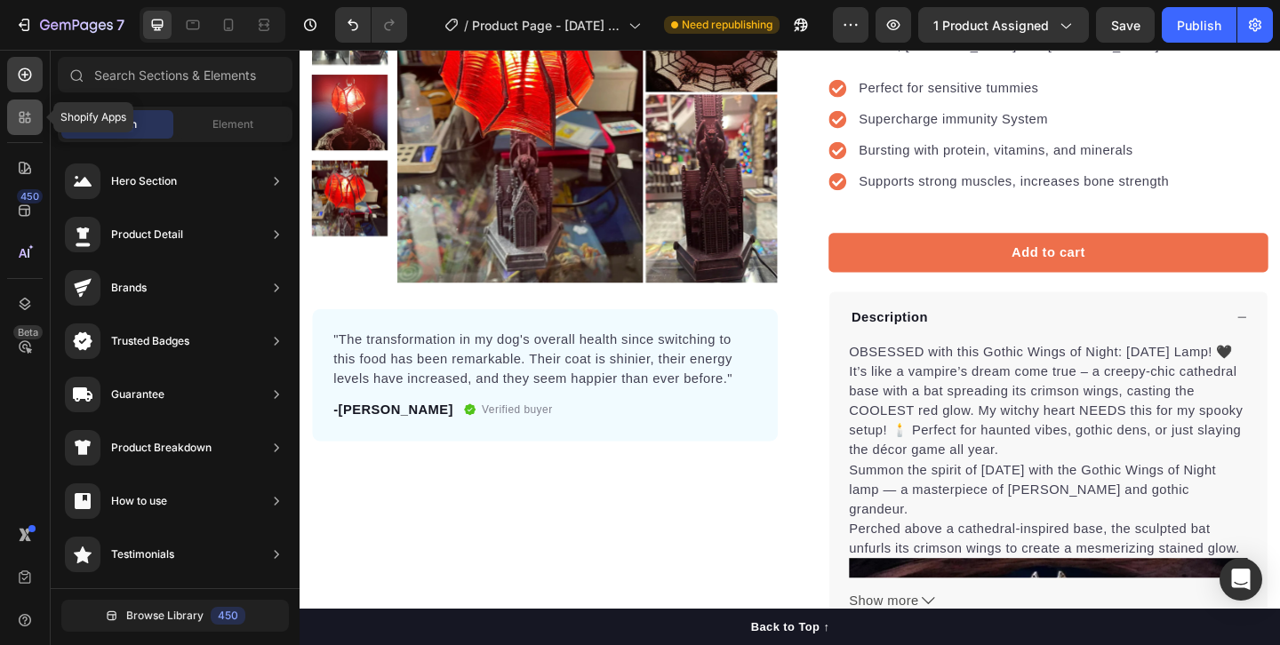
click at [29, 112] on icon at bounding box center [25, 117] width 18 height 18
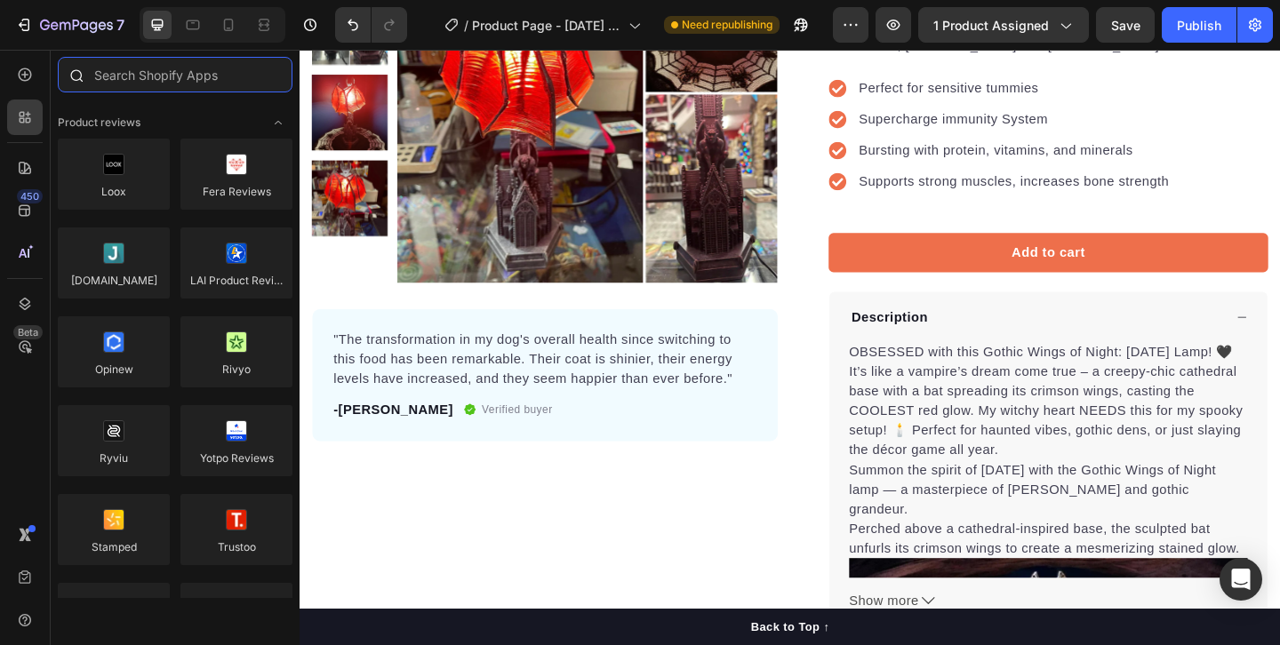
click at [180, 80] on input "text" at bounding box center [175, 75] width 235 height 36
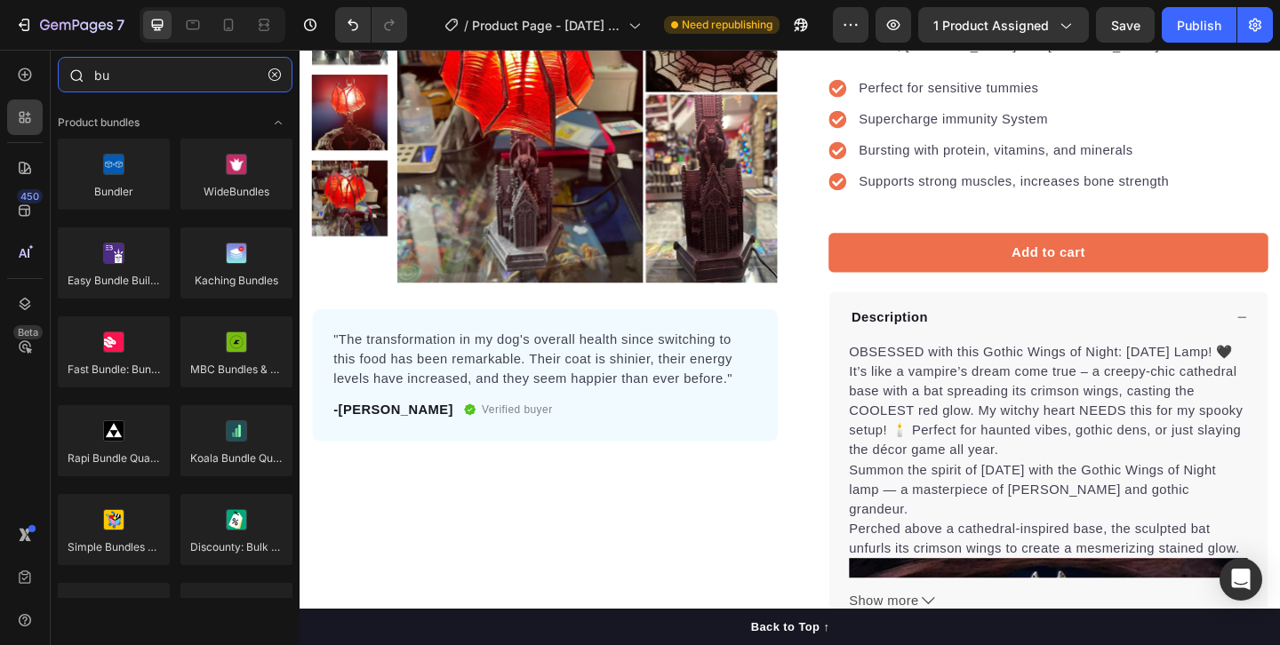
type input "b"
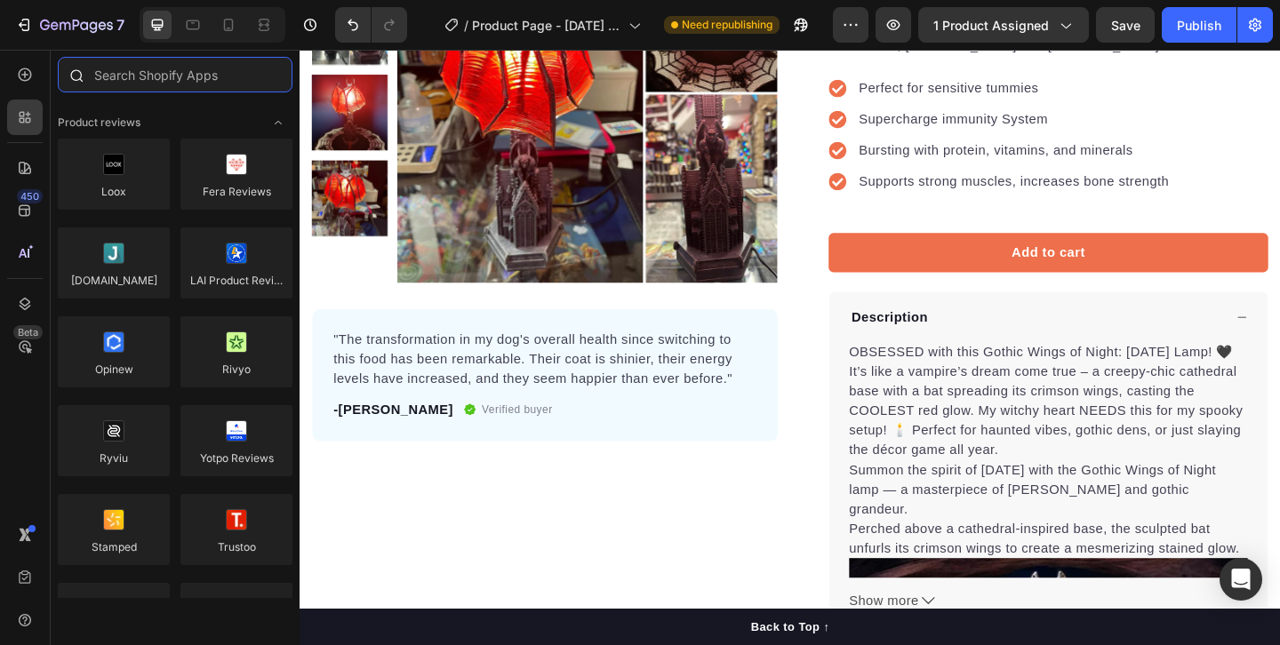
paste input "r"
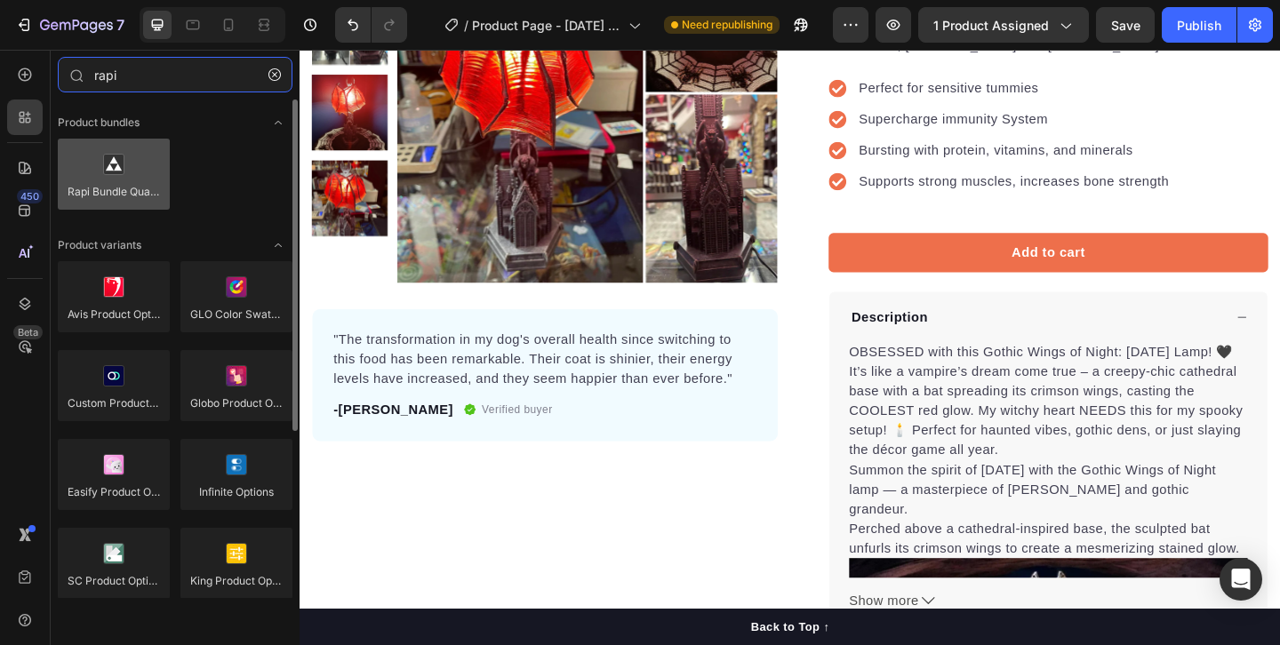
type input "rapi"
click at [113, 180] on div at bounding box center [114, 174] width 112 height 71
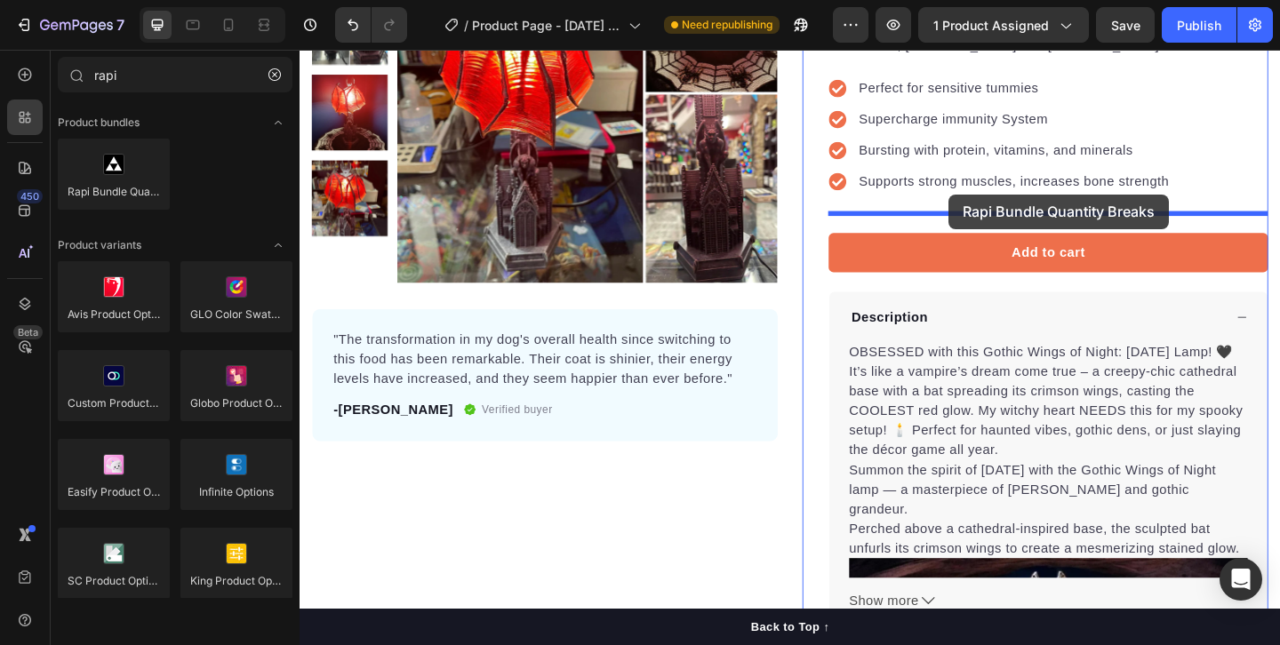
drag, startPoint x: 432, startPoint y: 236, endPoint x: 1004, endPoint y: 207, distance: 573.2
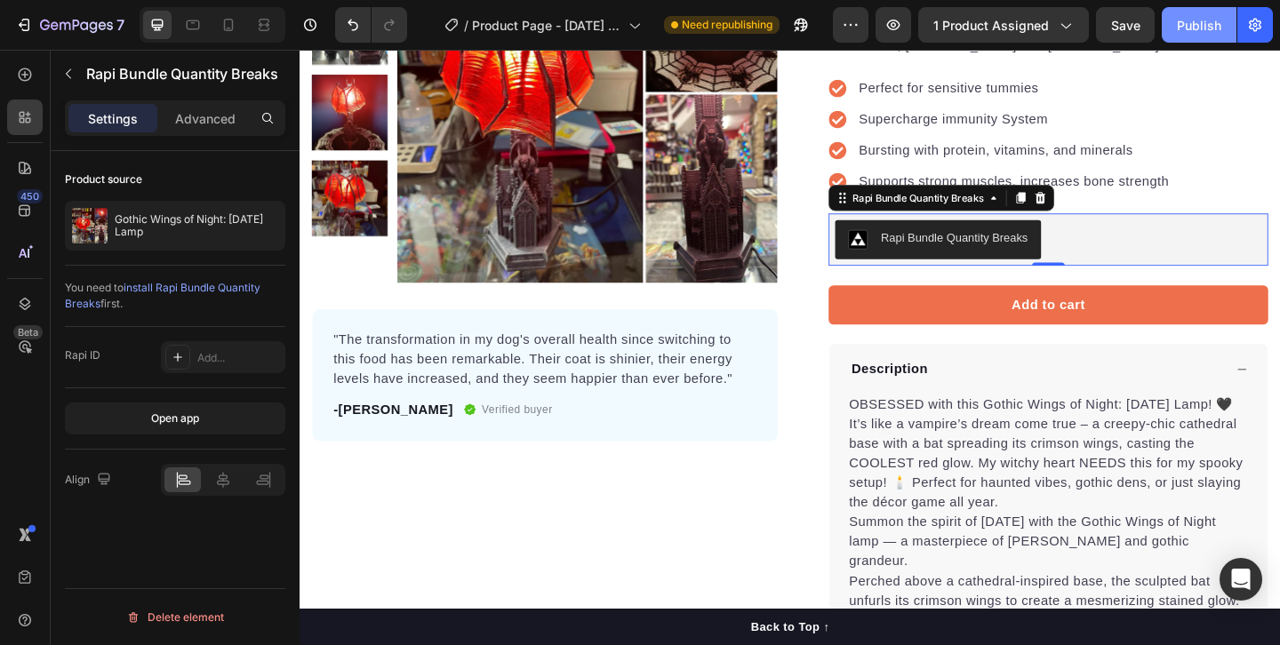
click at [1189, 20] on div "Publish" at bounding box center [1199, 25] width 44 height 19
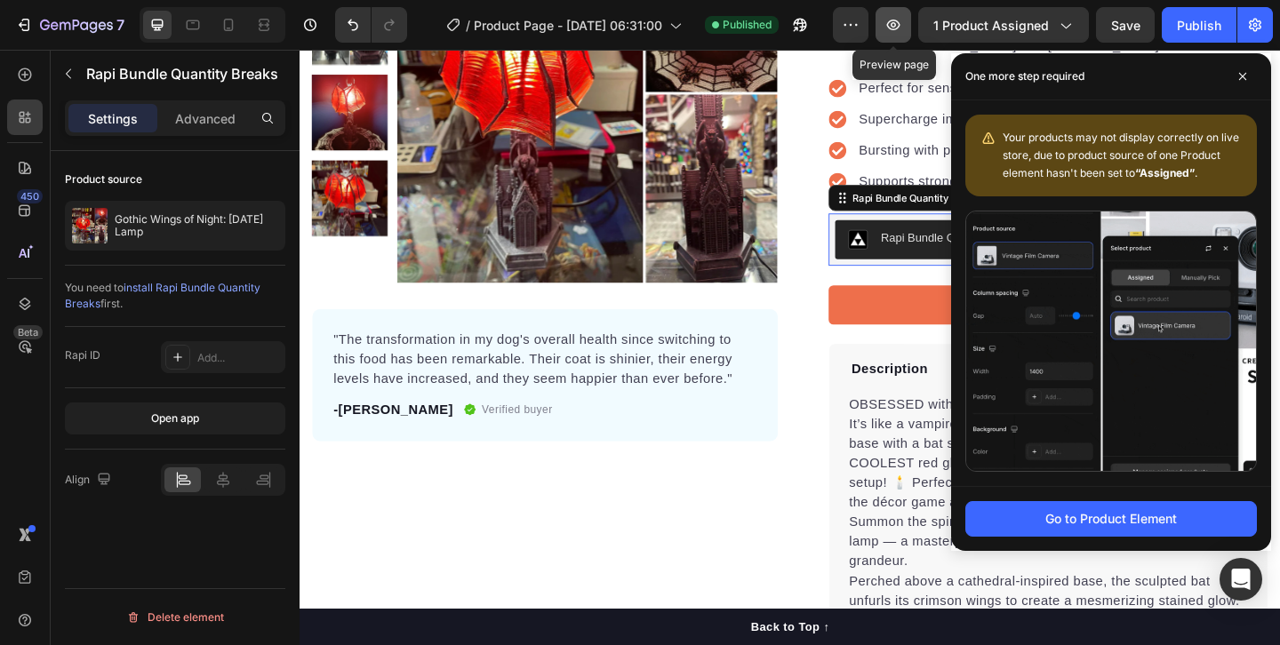
click at [901, 20] on icon "button" at bounding box center [893, 25] width 18 height 18
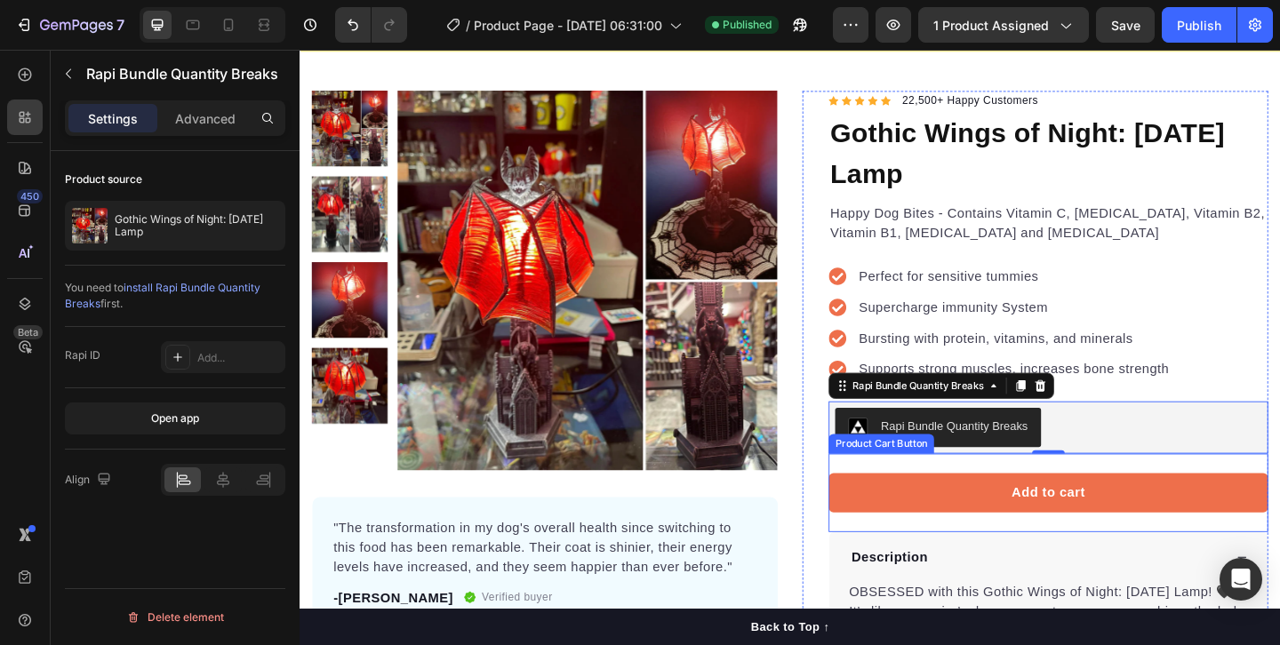
scroll to position [84, 0]
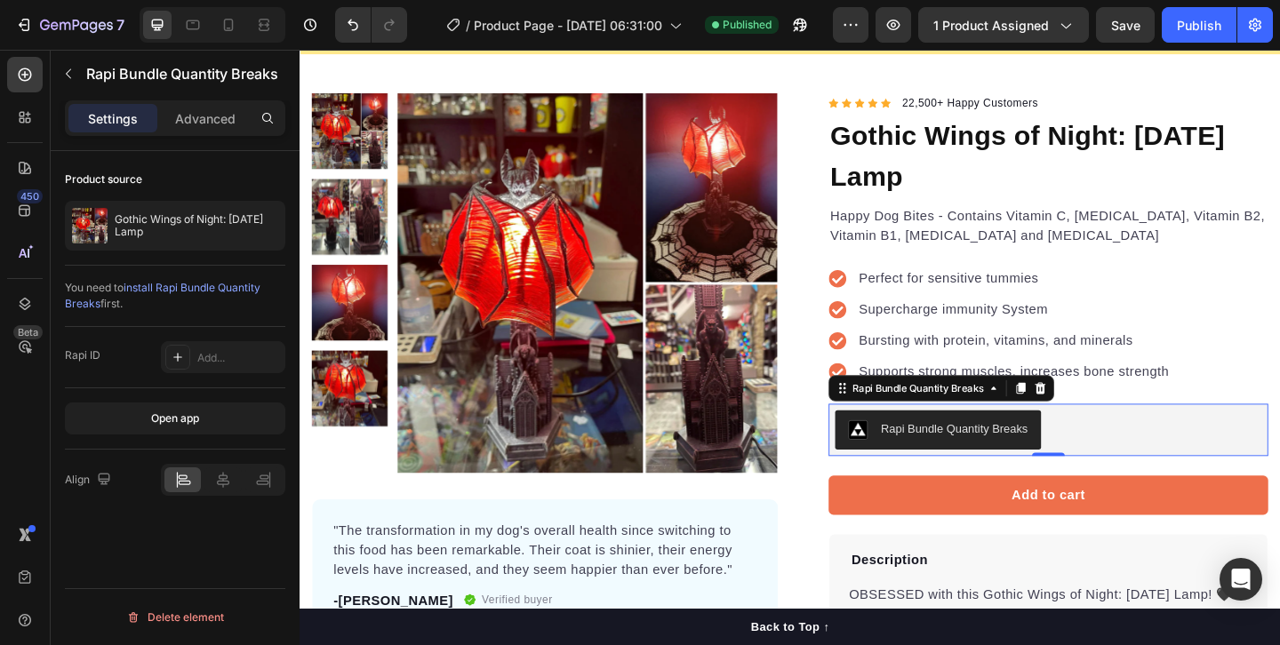
click at [970, 461] on div "Rapi Bundle Quantity Breaks" at bounding box center [1012, 461] width 160 height 19
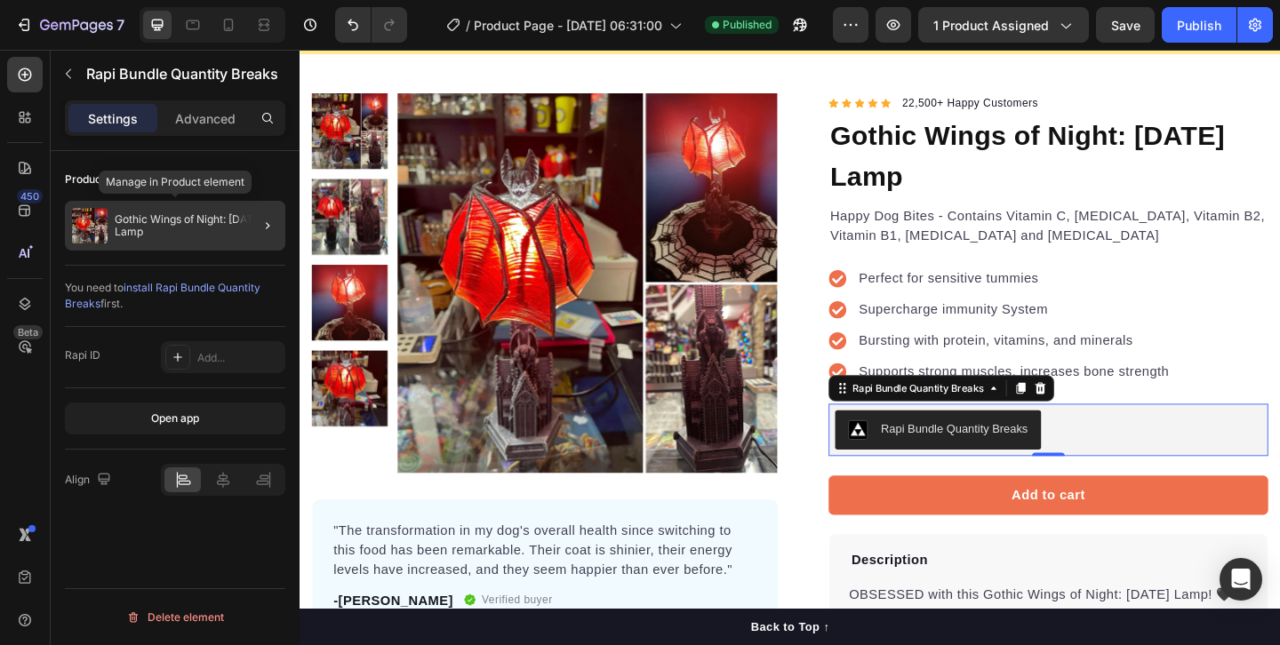
click at [143, 231] on p "Gothic Wings of Night: [DATE] Lamp" at bounding box center [197, 225] width 164 height 25
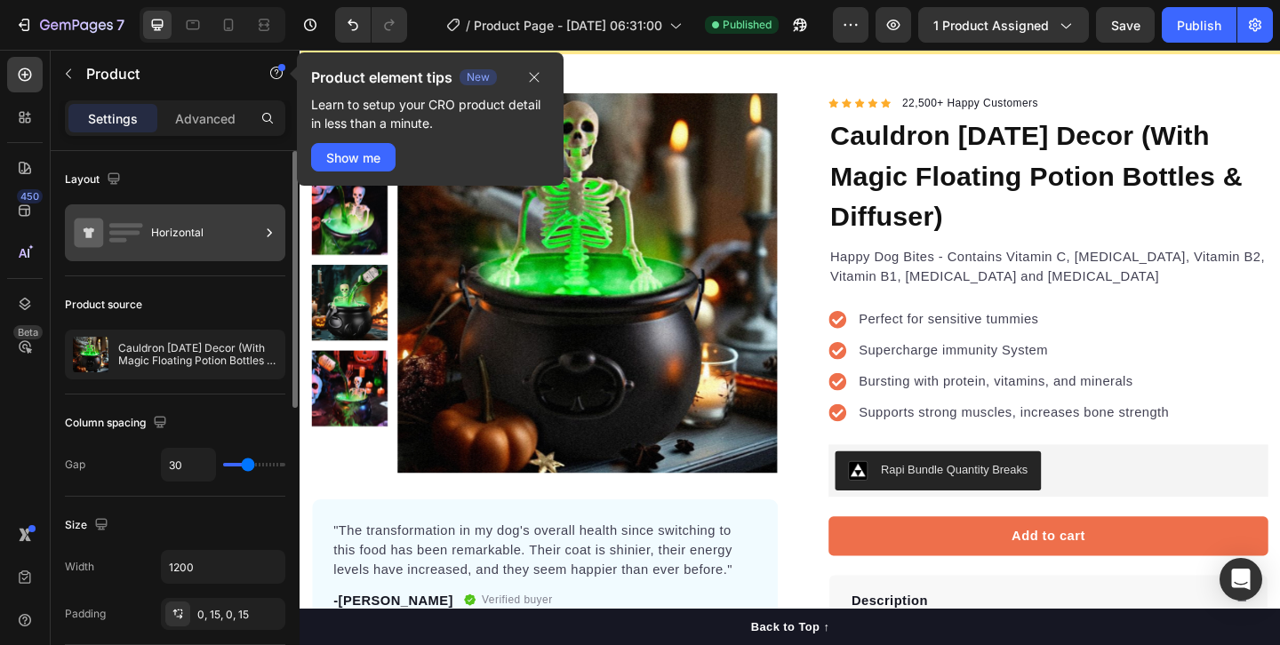
click at [164, 230] on div "Horizontal" at bounding box center [205, 232] width 108 height 41
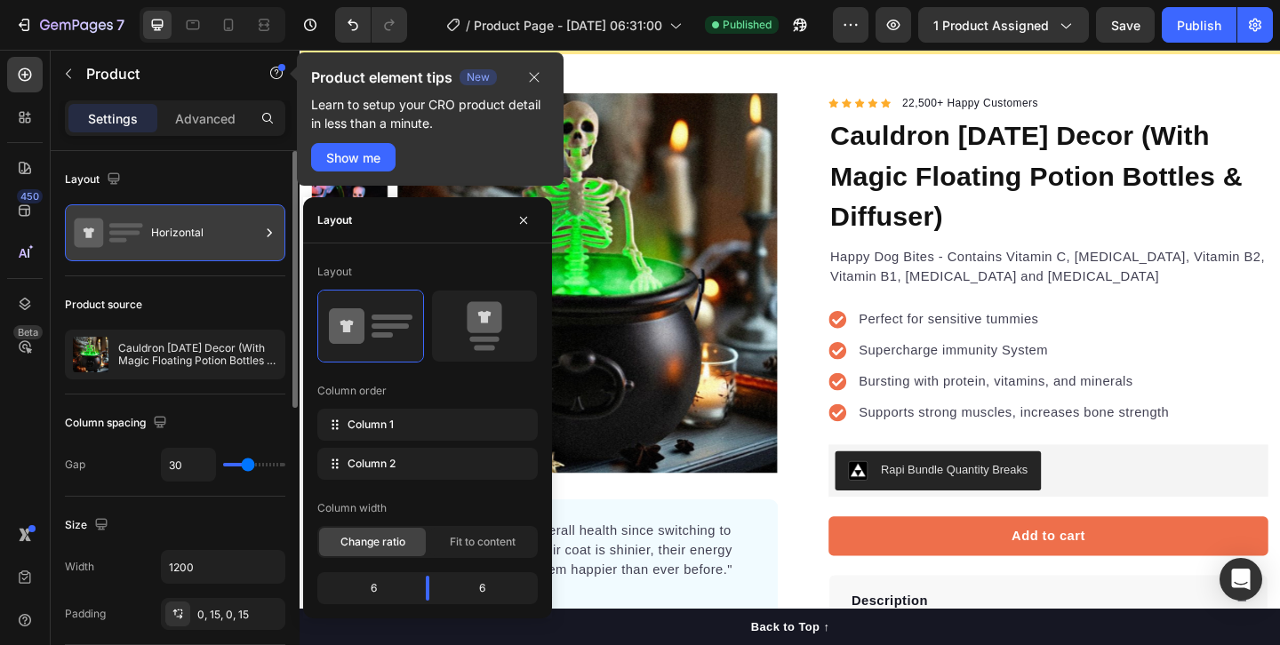
click at [164, 230] on div "Horizontal" at bounding box center [205, 232] width 108 height 41
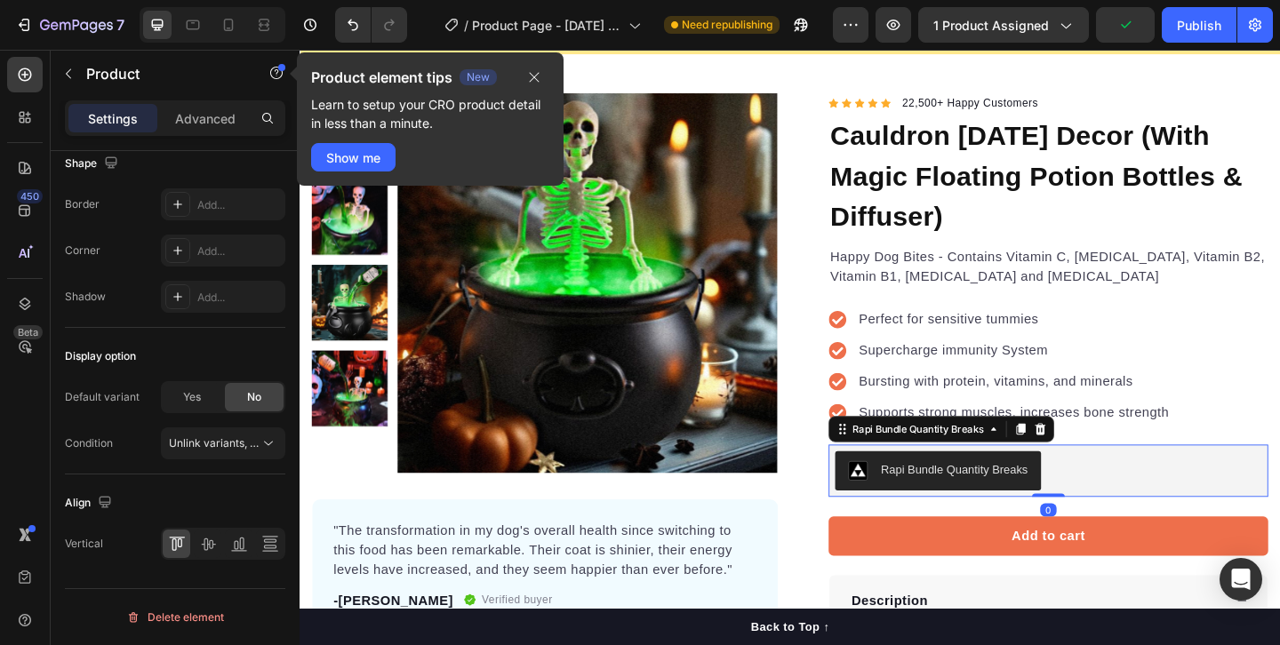
scroll to position [0, 0]
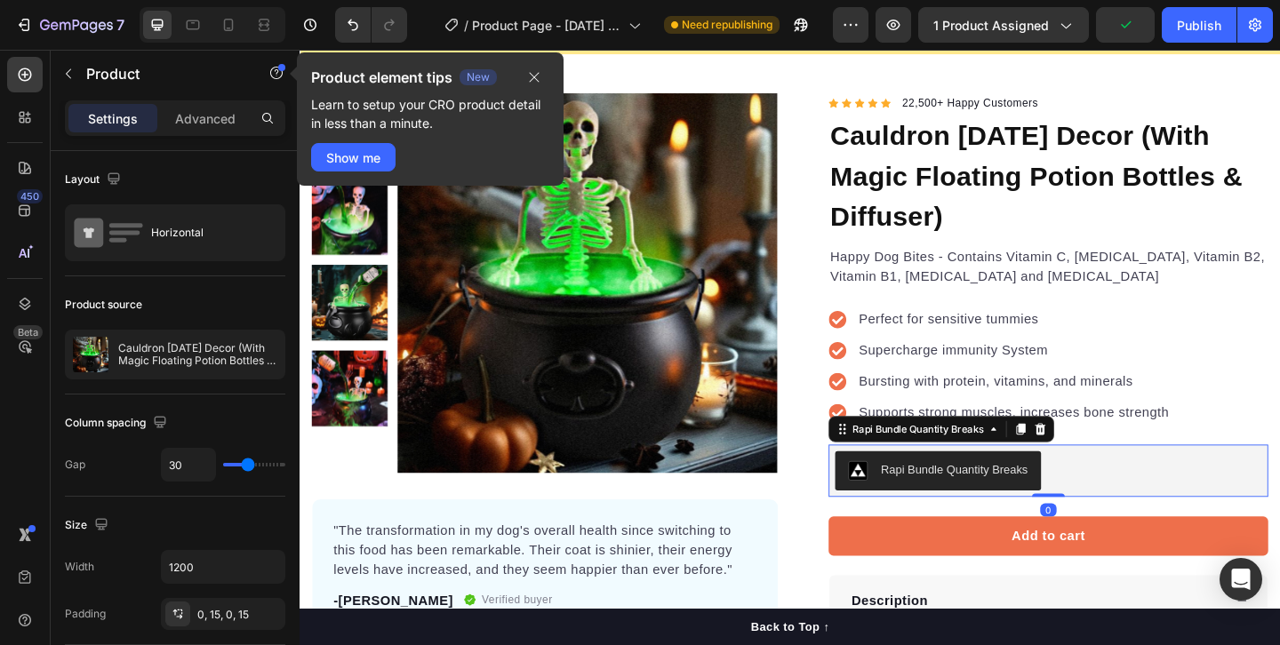
click at [924, 505] on div "Rapi Bundle Quantity Breaks" at bounding box center [994, 507] width 196 height 21
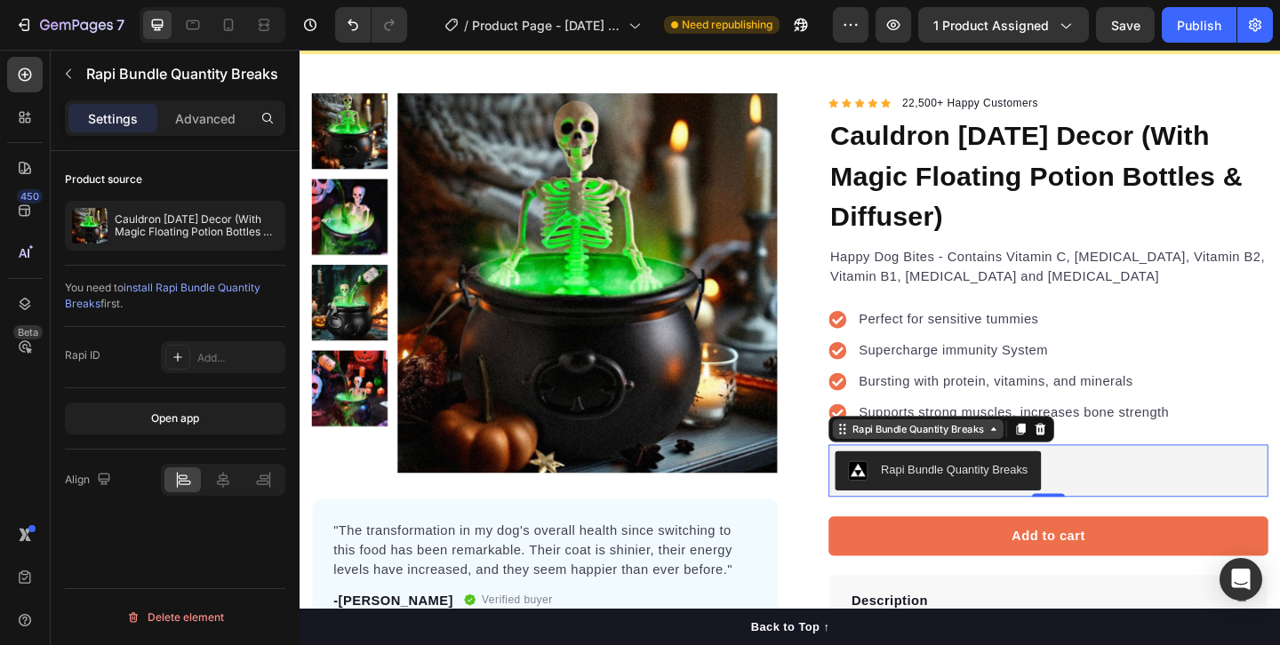
click at [1051, 470] on div "Rapi Bundle Quantity Breaks" at bounding box center [972, 462] width 186 height 21
click at [194, 131] on div "Advanced" at bounding box center [205, 118] width 89 height 28
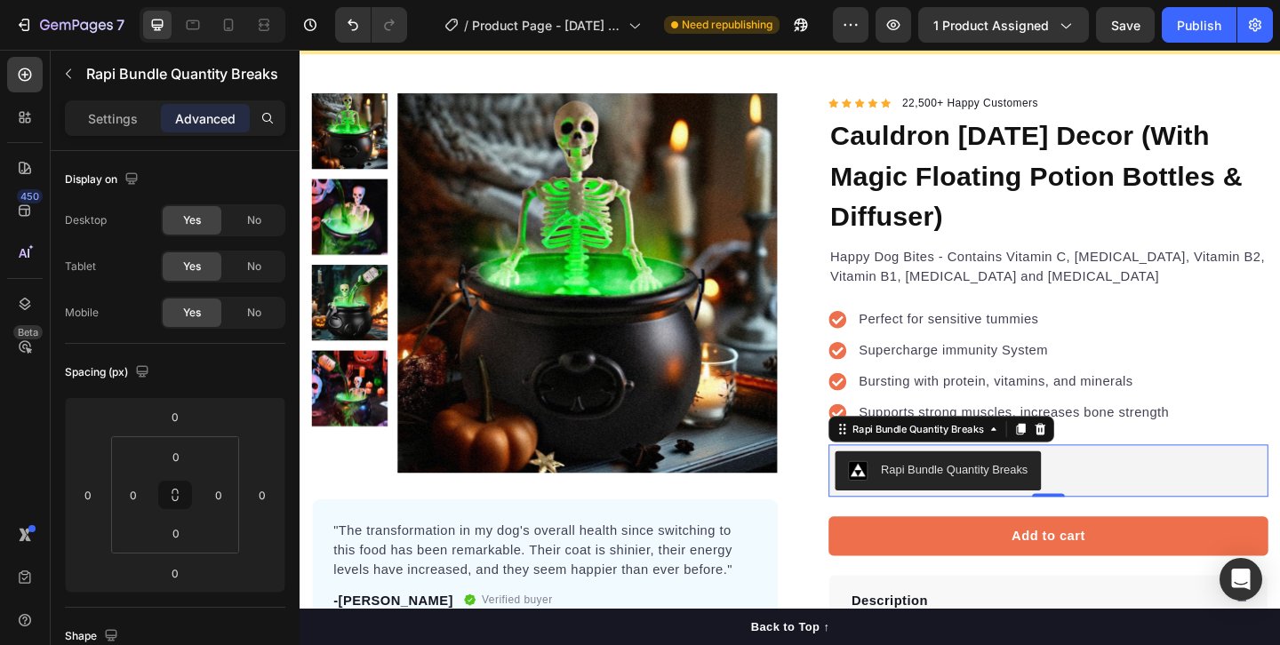
click at [76, 134] on div "Settings Advanced" at bounding box center [175, 118] width 220 height 36
click at [152, 103] on div "Settings Advanced" at bounding box center [175, 118] width 220 height 36
click at [96, 126] on p "Settings" at bounding box center [113, 118] width 50 height 19
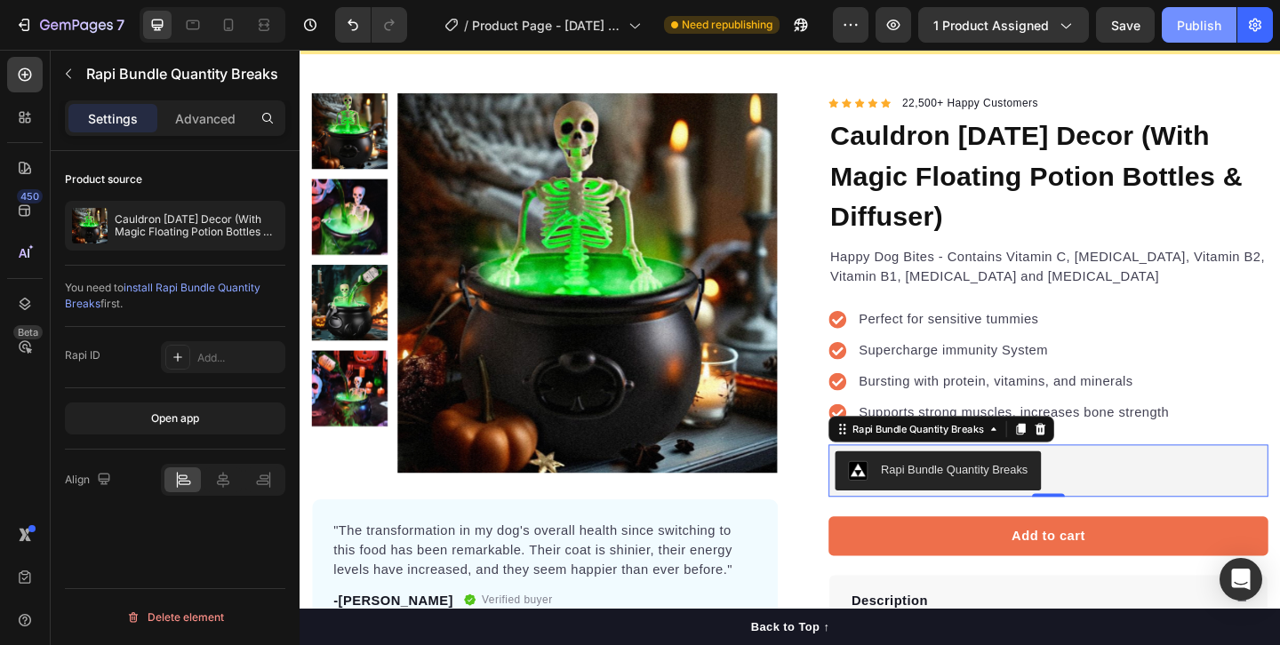
click at [1207, 16] on div "Publish" at bounding box center [1199, 25] width 44 height 19
click at [1039, 502] on div "Rapi Bundle Quantity Breaks" at bounding box center [1012, 506] width 160 height 19
